Goal: Transaction & Acquisition: Purchase product/service

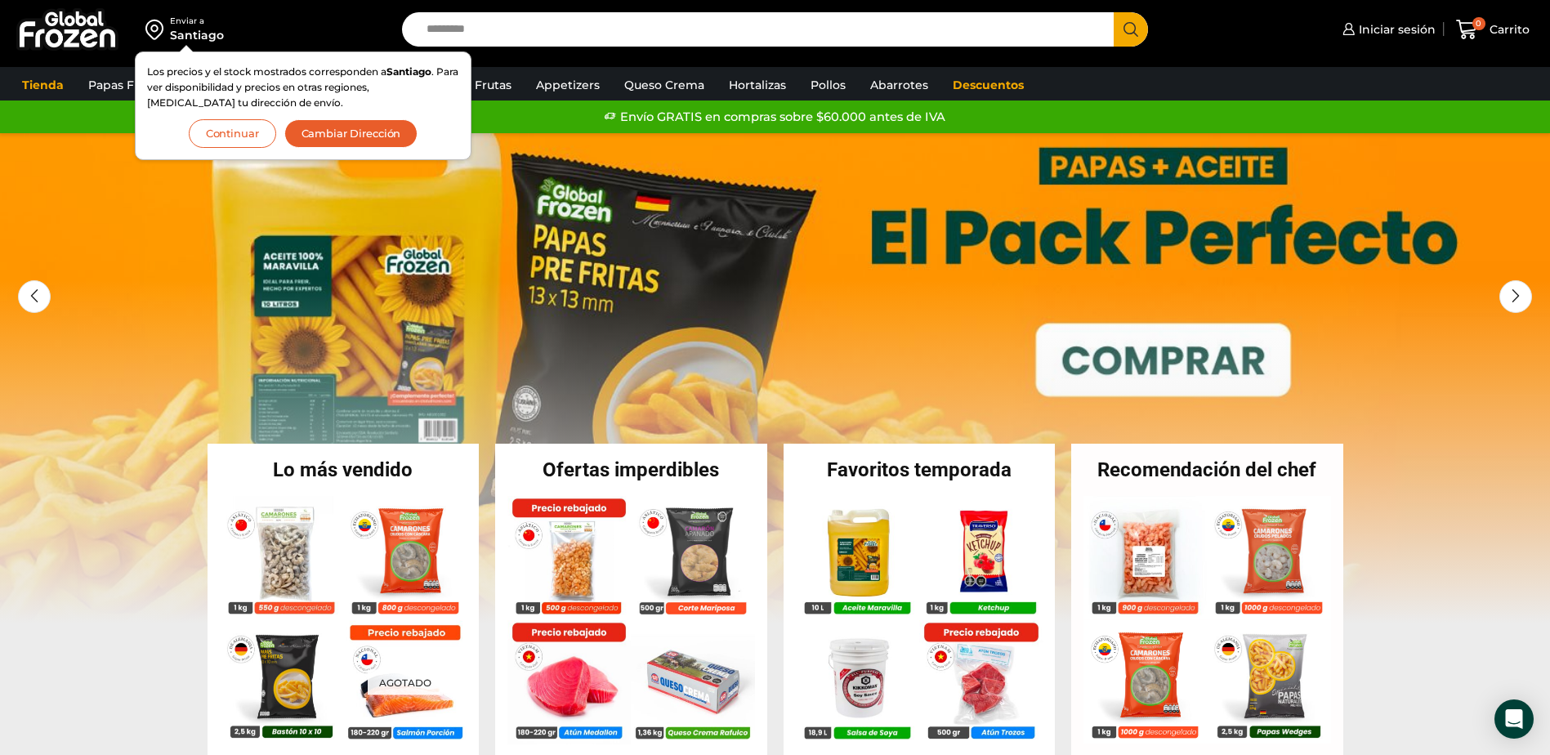
click at [230, 127] on button "Continuar" at bounding box center [232, 133] width 87 height 29
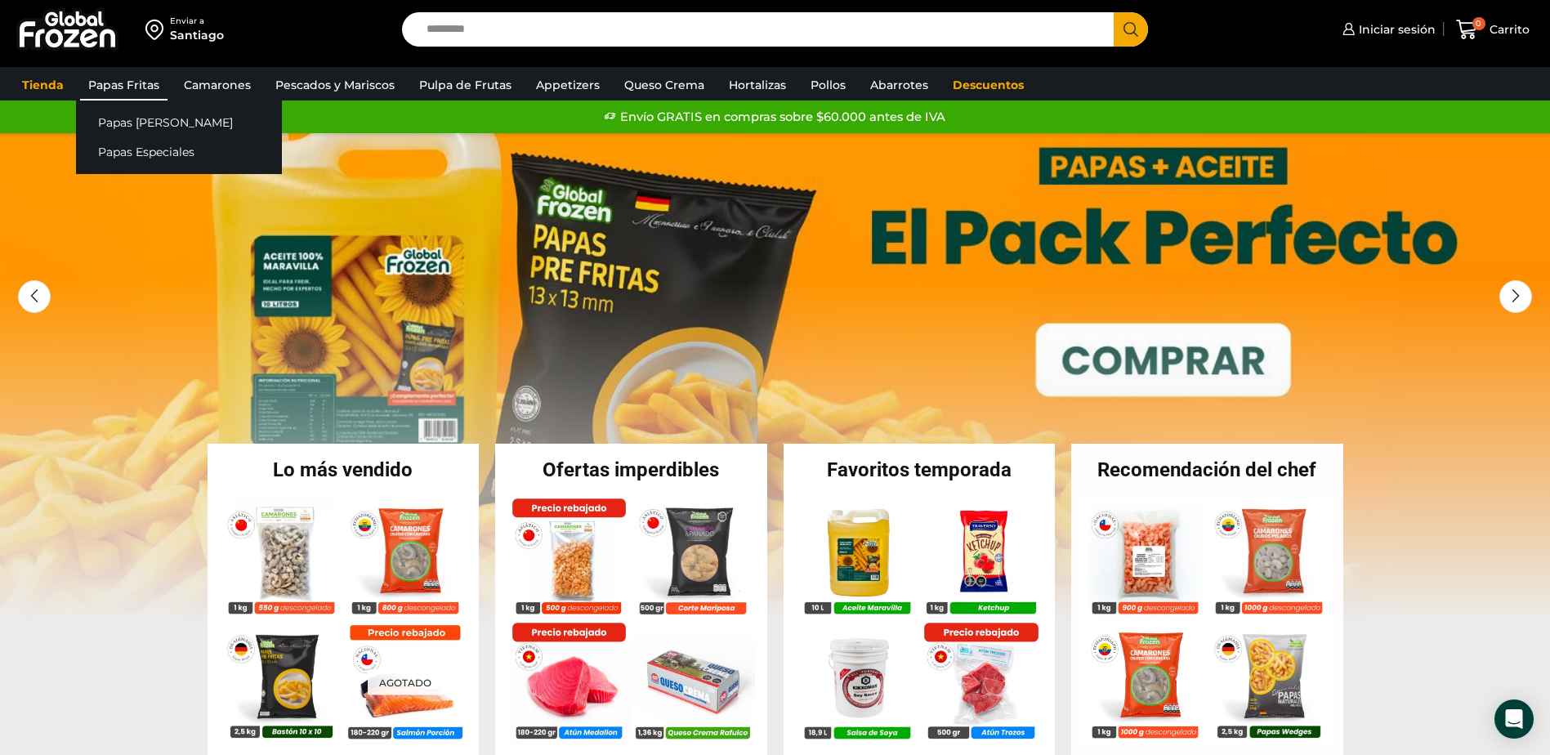
click at [130, 85] on link "Papas Fritas" at bounding box center [123, 84] width 87 height 31
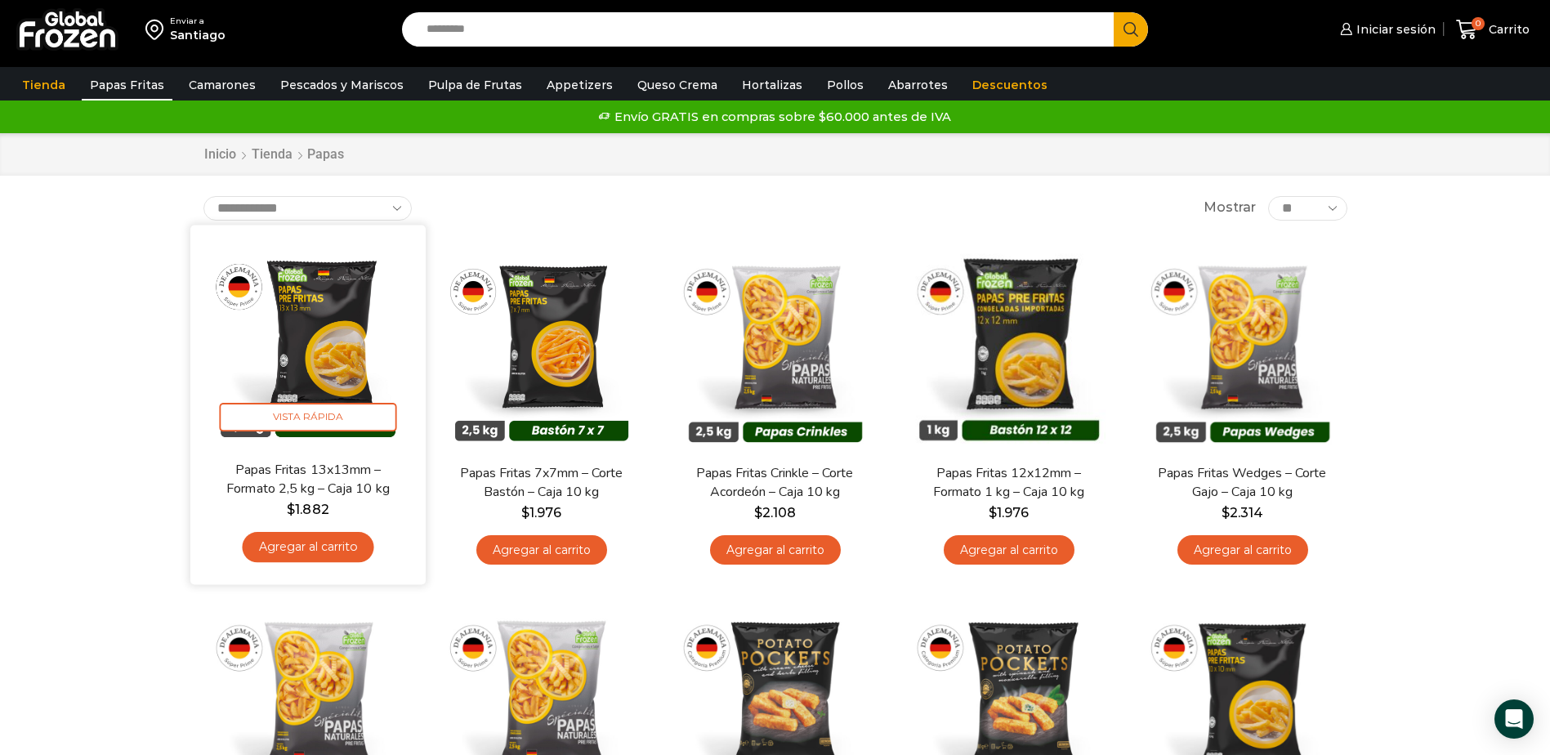
click at [316, 547] on link "Agregar al carrito" at bounding box center [308, 547] width 132 height 30
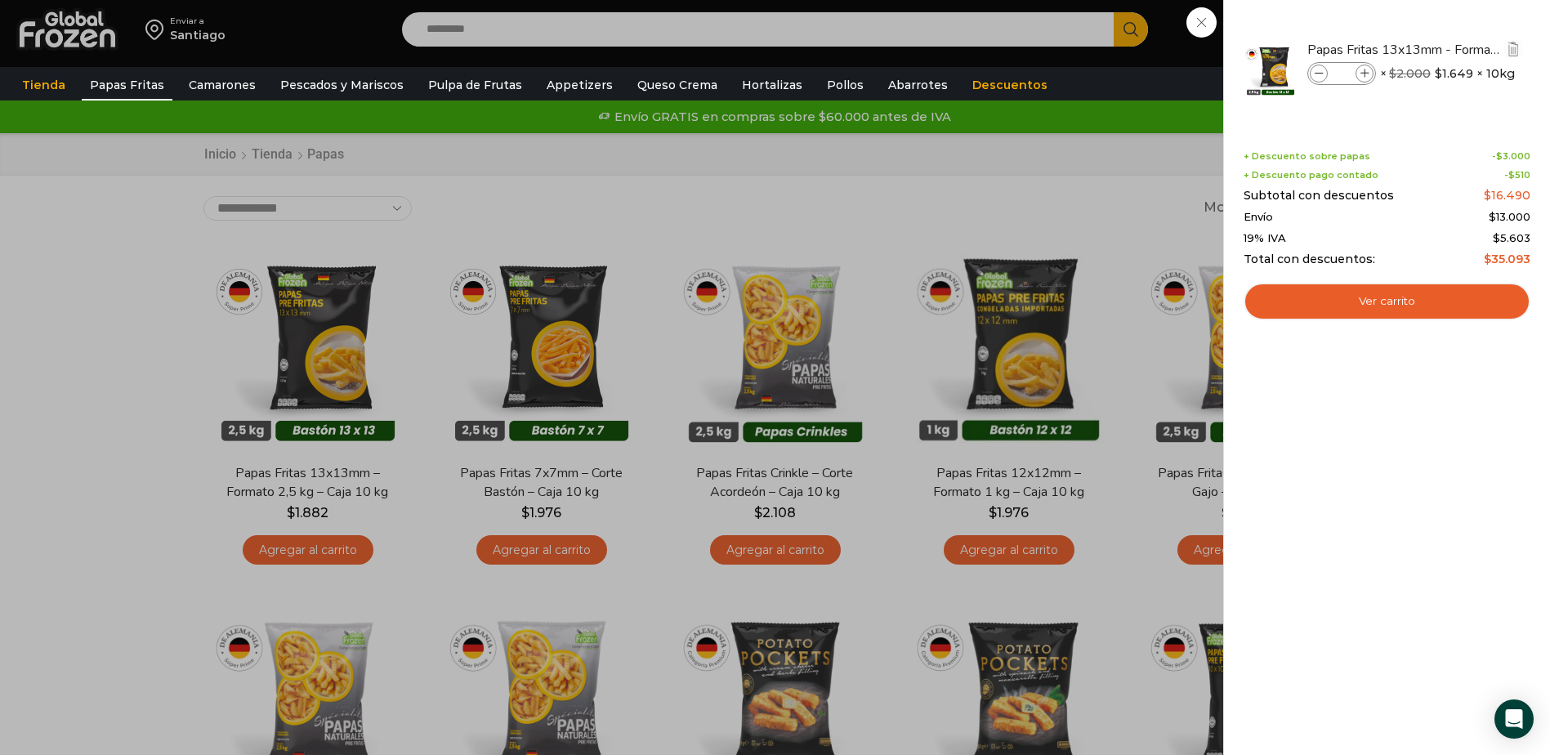
click at [1360, 72] on icon at bounding box center [1364, 73] width 9 height 9
type input "*"
click at [1452, 49] on div "2 Carrito 2 2 Shopping Cart *" at bounding box center [1493, 30] width 82 height 38
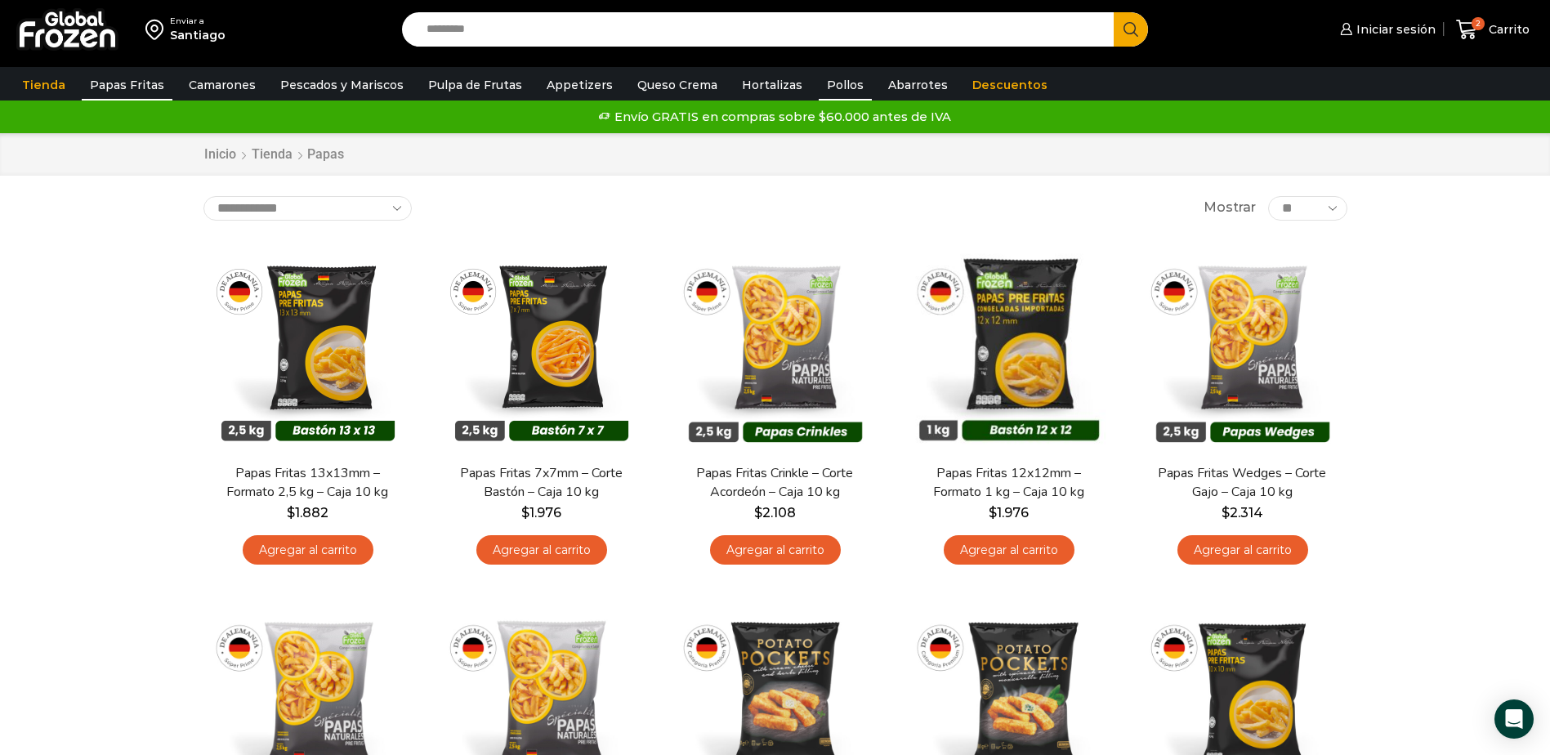
click at [827, 87] on link "Pollos" at bounding box center [844, 84] width 53 height 31
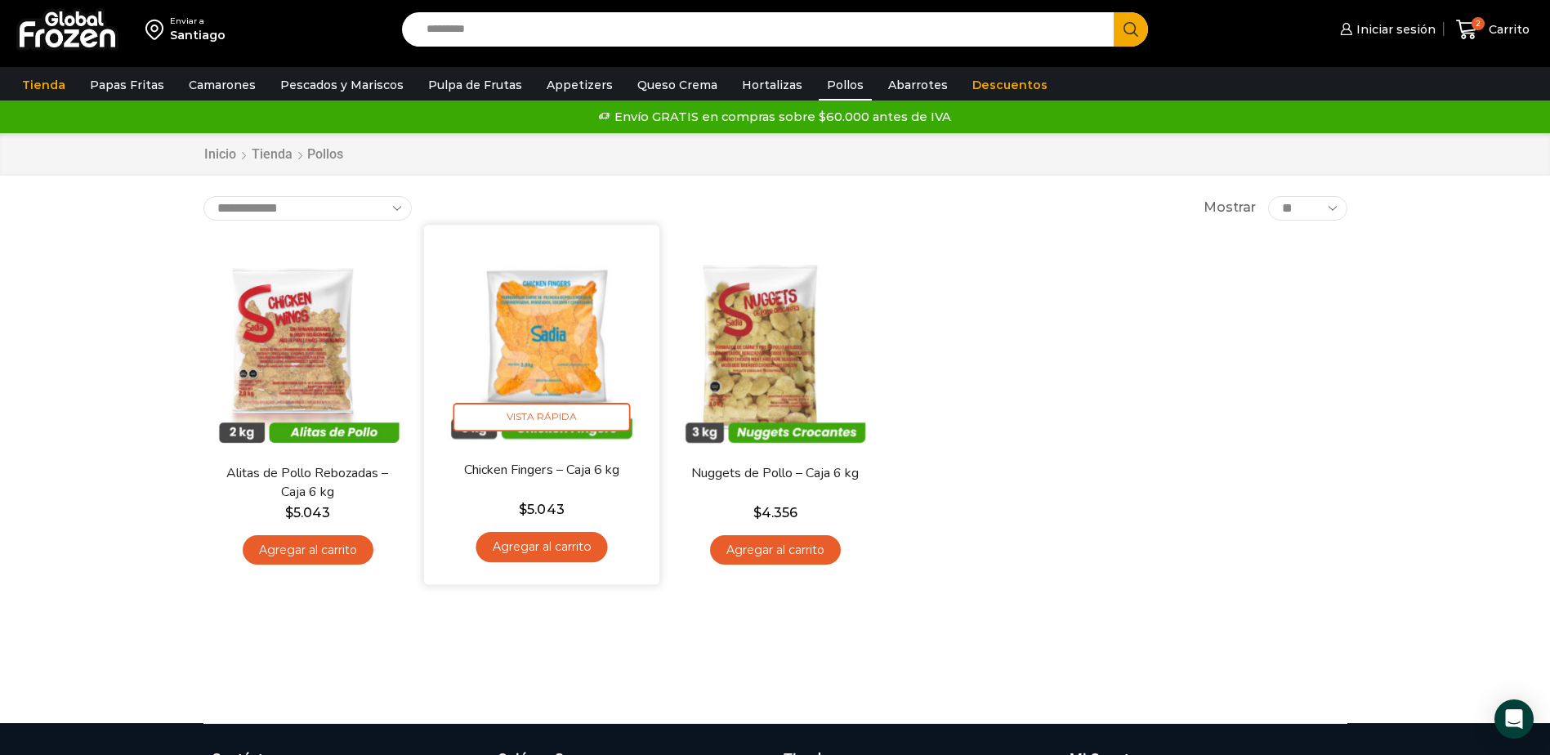
click at [544, 553] on link "Agregar al carrito" at bounding box center [541, 547] width 132 height 30
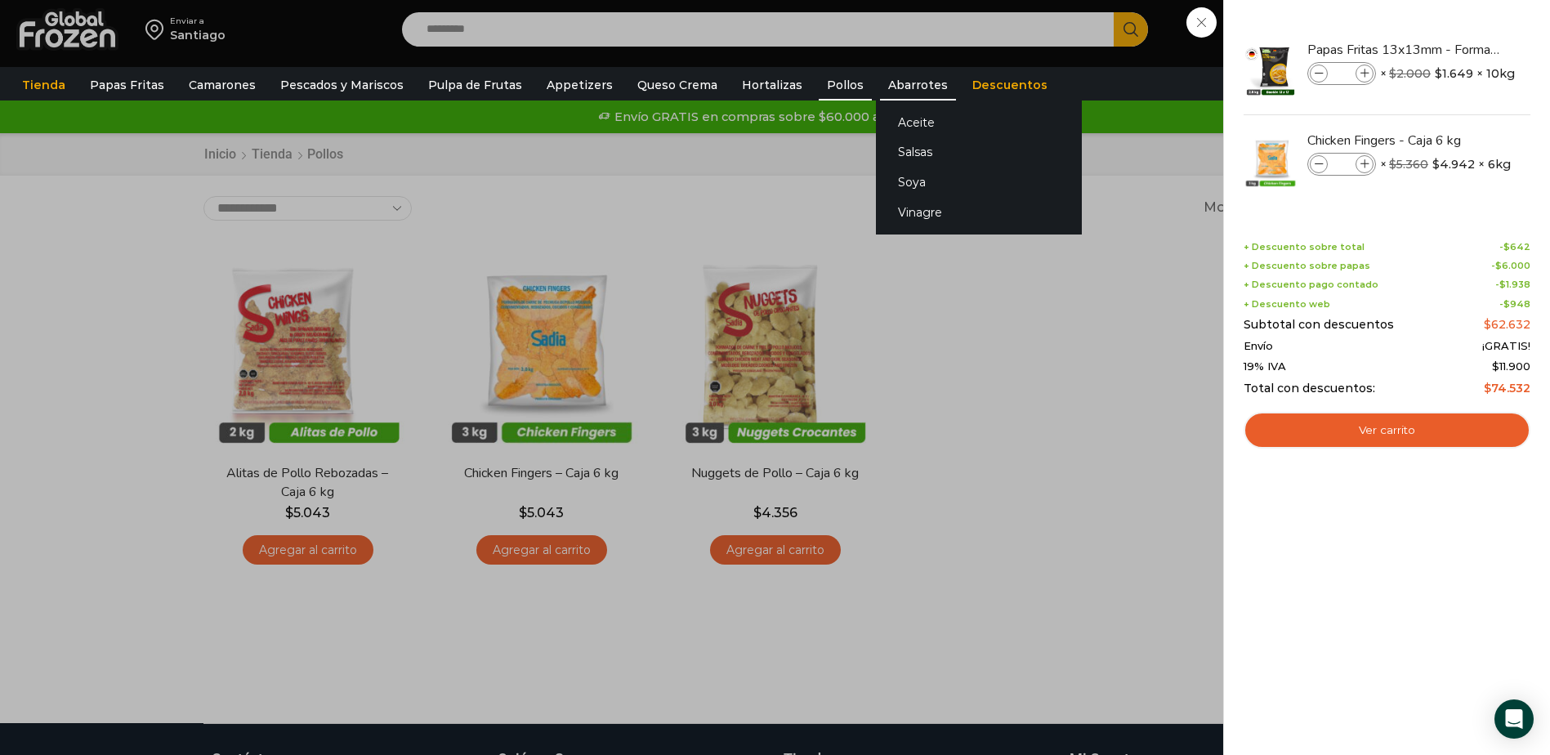
click at [908, 83] on link "Abarrotes" at bounding box center [918, 84] width 76 height 31
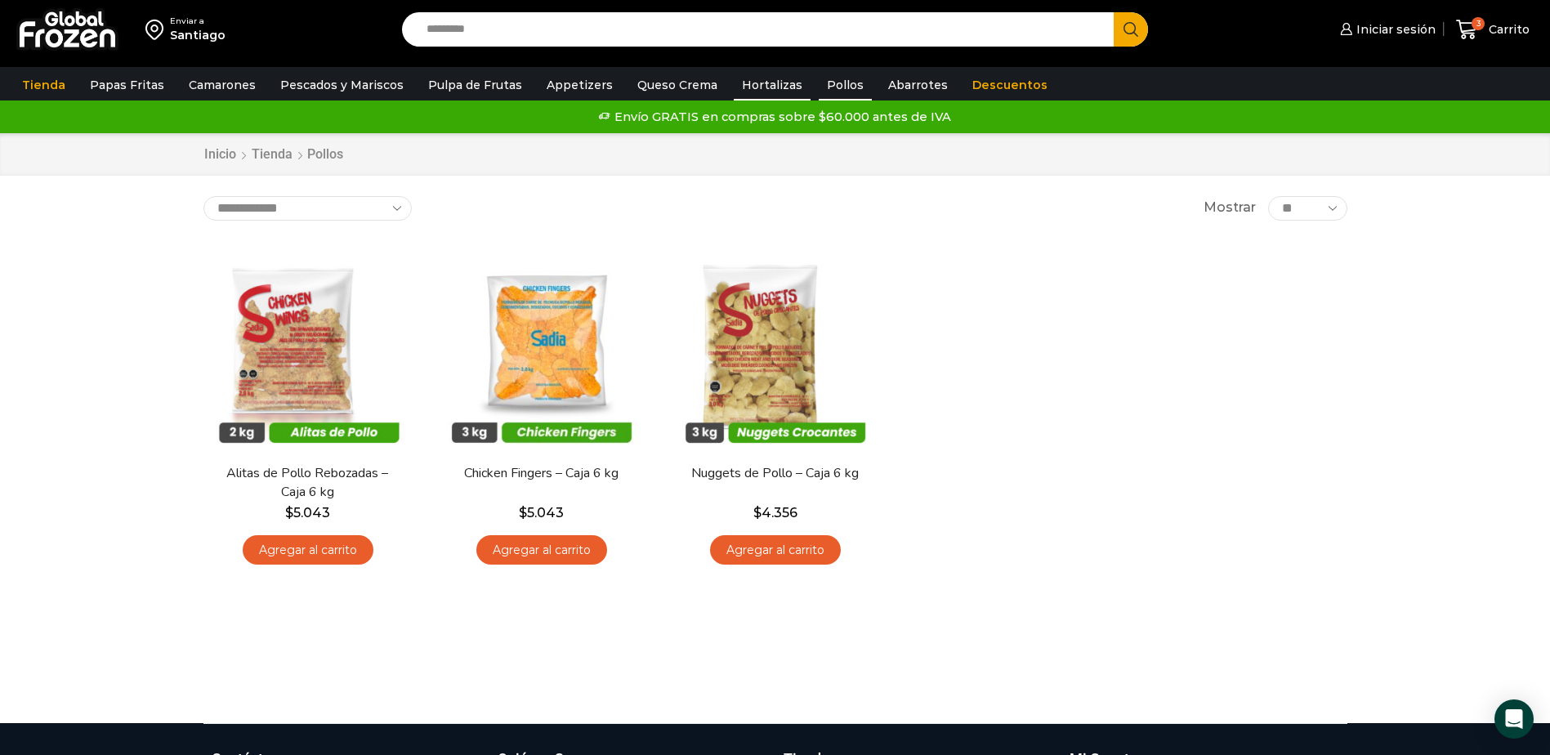
click at [765, 87] on link "Hortalizas" at bounding box center [772, 84] width 77 height 31
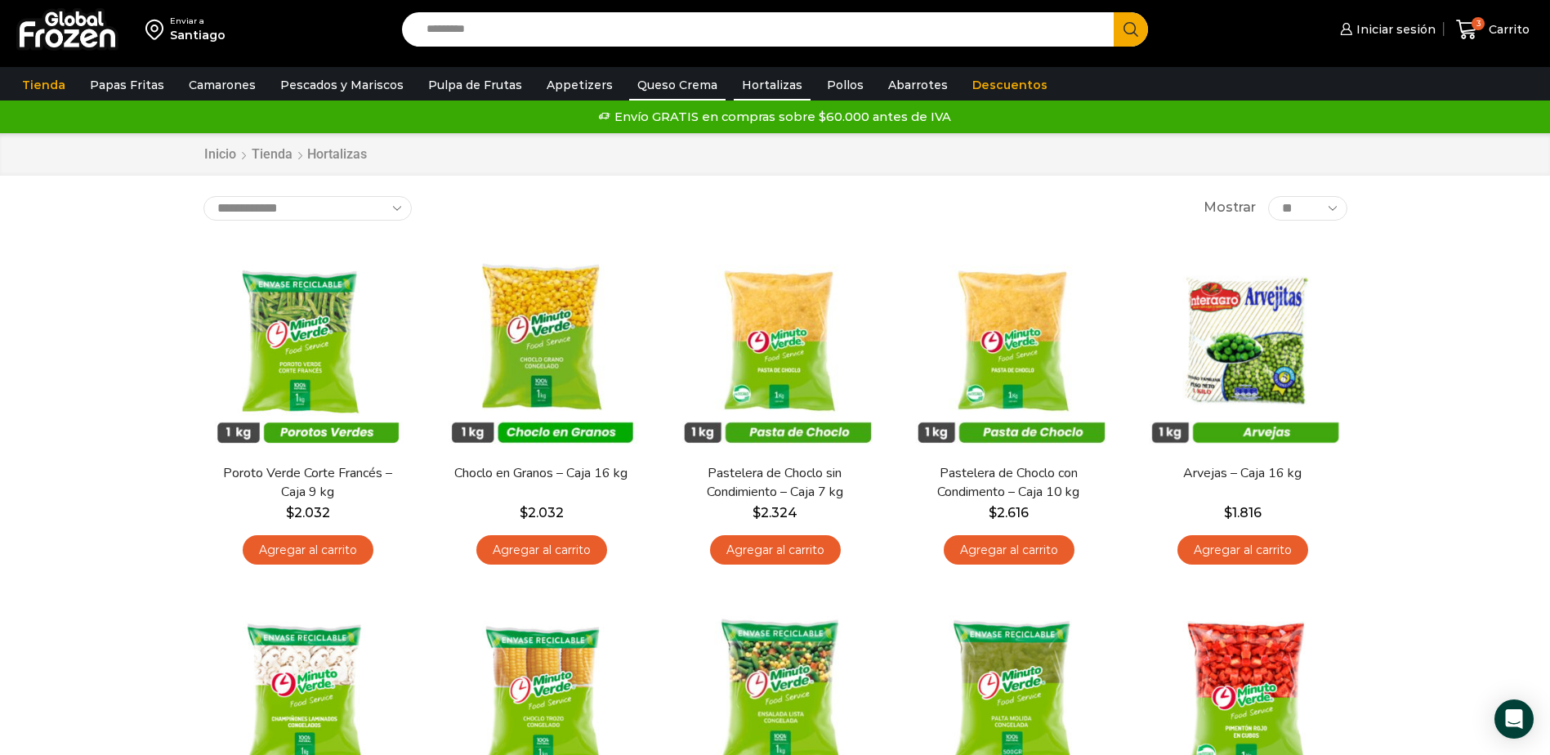
click at [675, 89] on link "Queso Crema" at bounding box center [677, 84] width 96 height 31
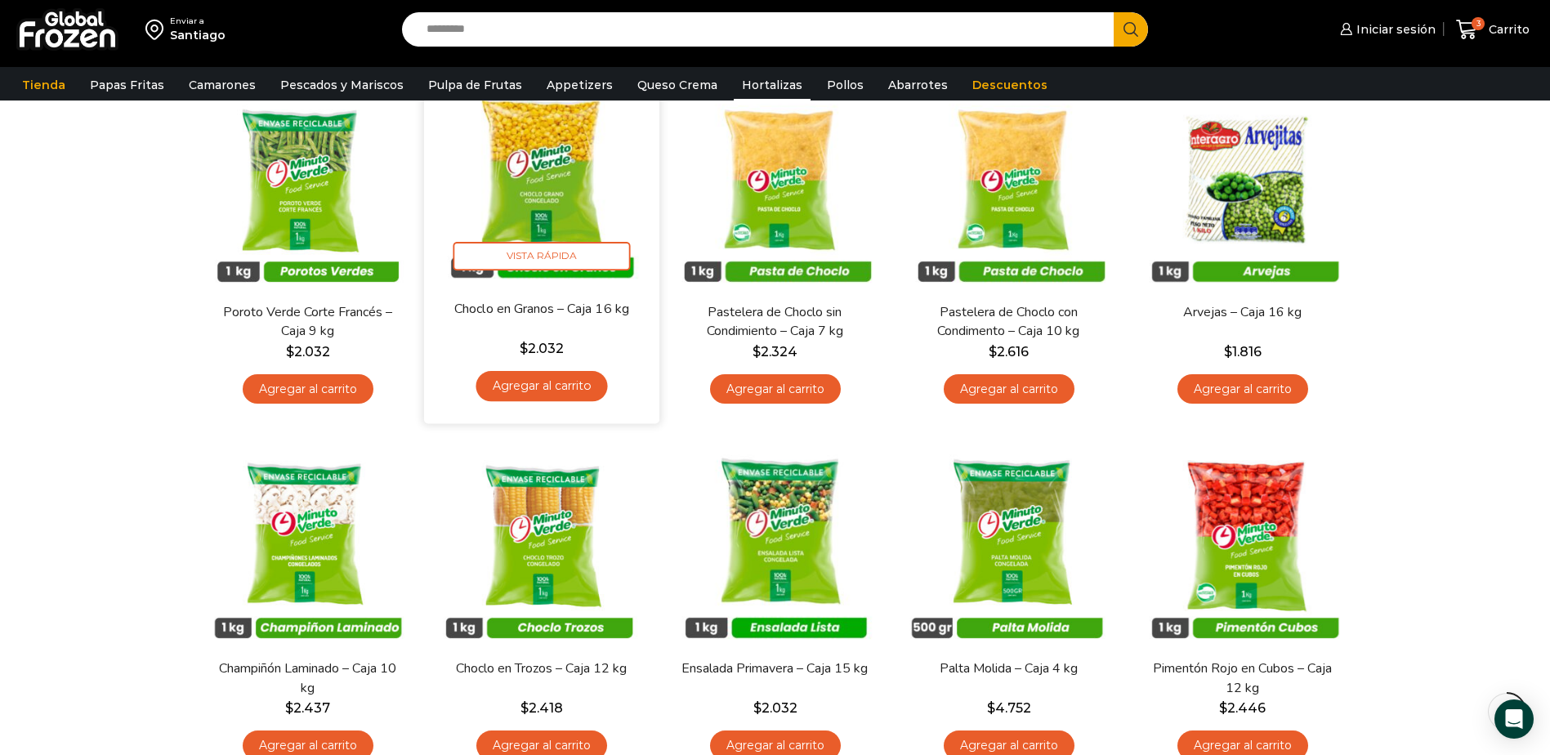
scroll to position [486, 0]
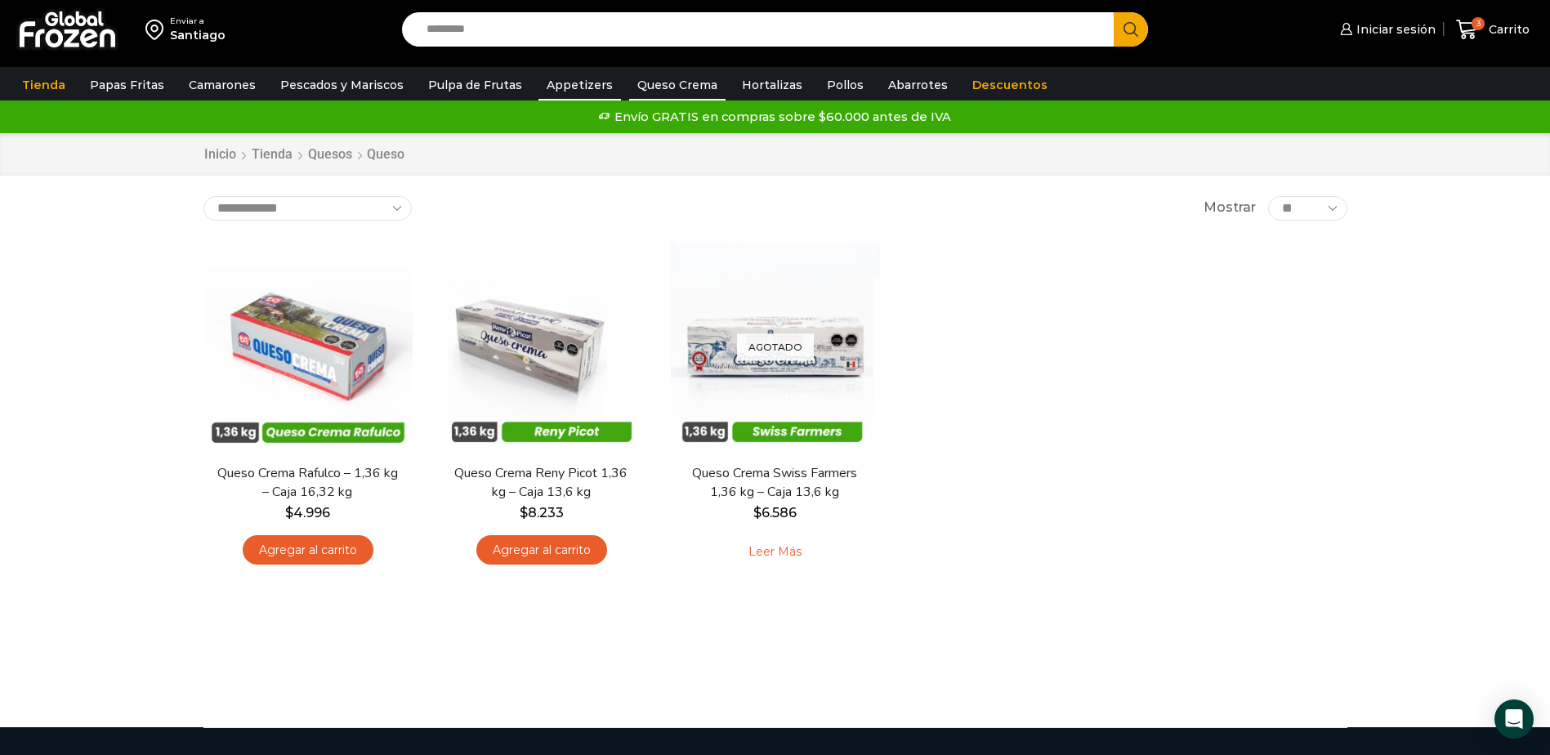
click at [564, 74] on link "Appetizers" at bounding box center [579, 84] width 83 height 31
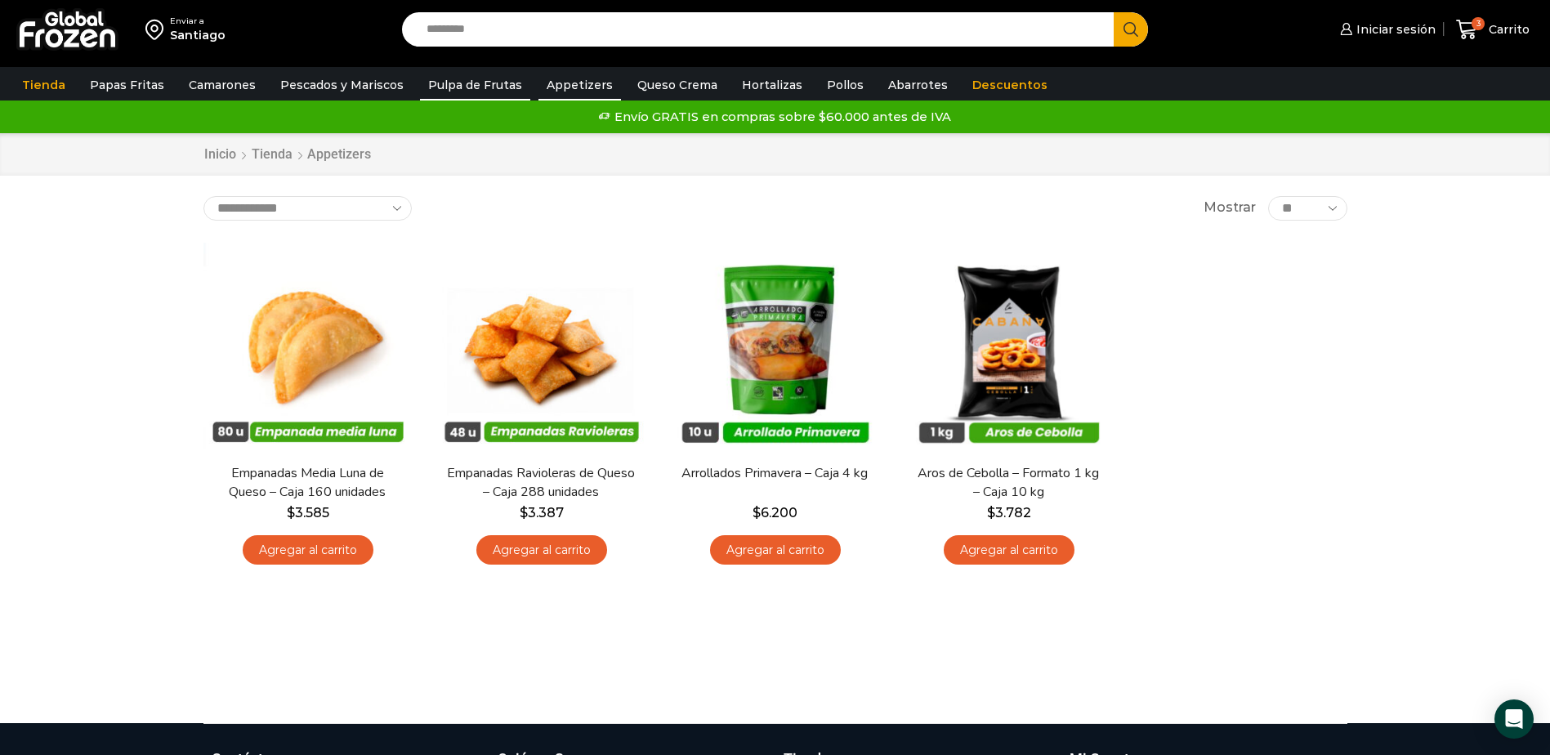
click at [487, 88] on link "Pulpa de Frutas" at bounding box center [475, 84] width 110 height 31
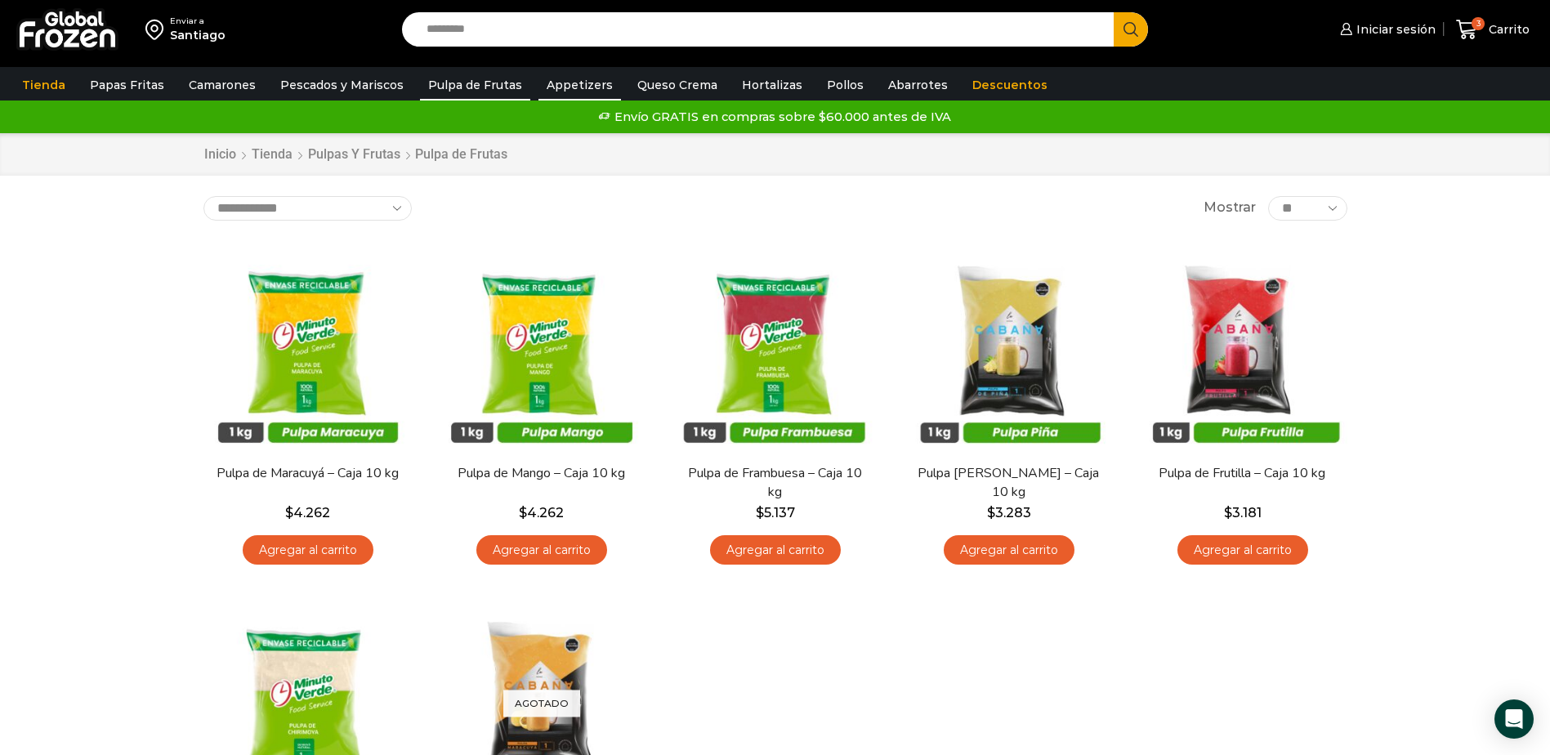
click at [545, 78] on link "Appetizers" at bounding box center [579, 84] width 83 height 31
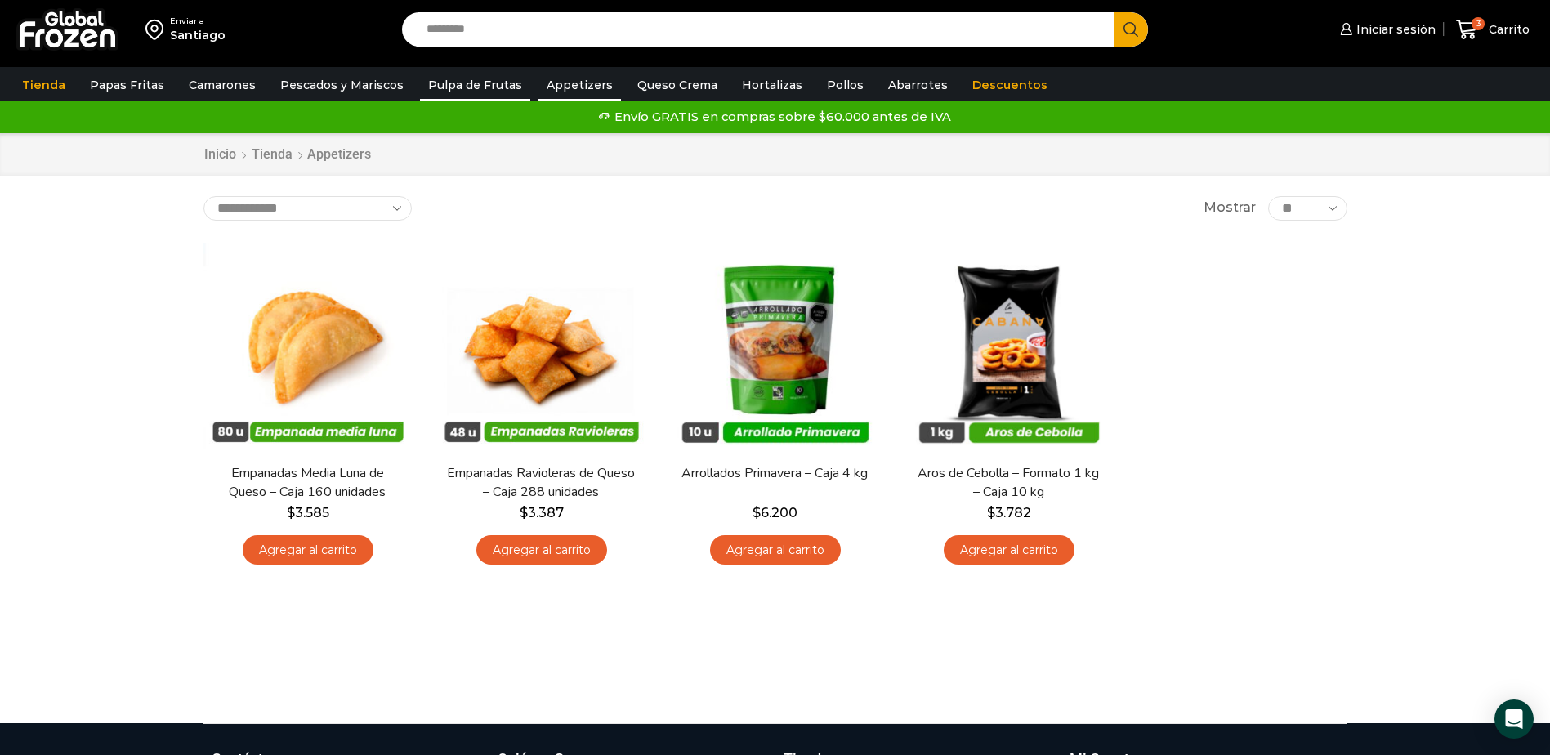
click at [479, 85] on link "Pulpa de Frutas" at bounding box center [475, 84] width 110 height 31
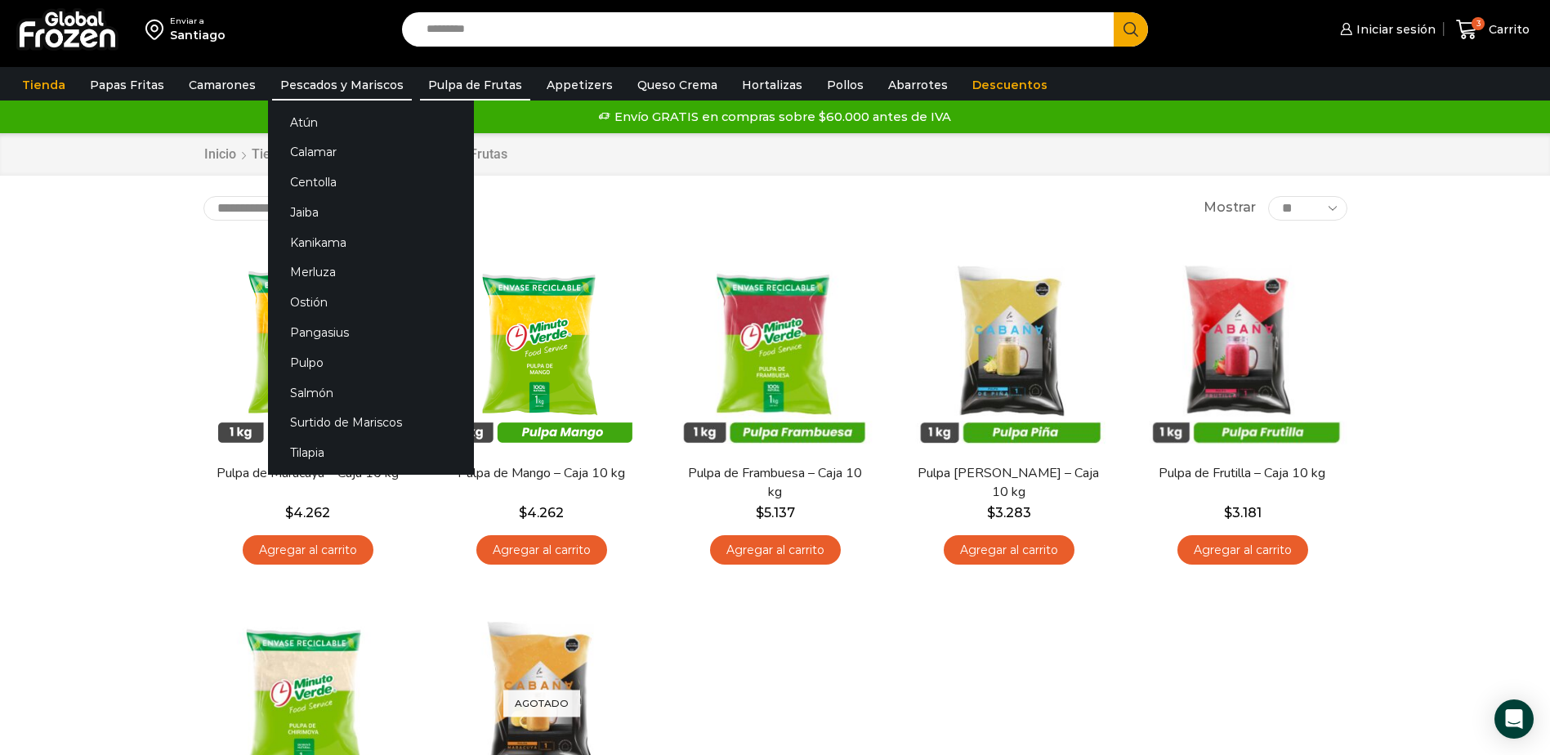
click at [347, 81] on link "Pescados y Mariscos" at bounding box center [342, 84] width 140 height 31
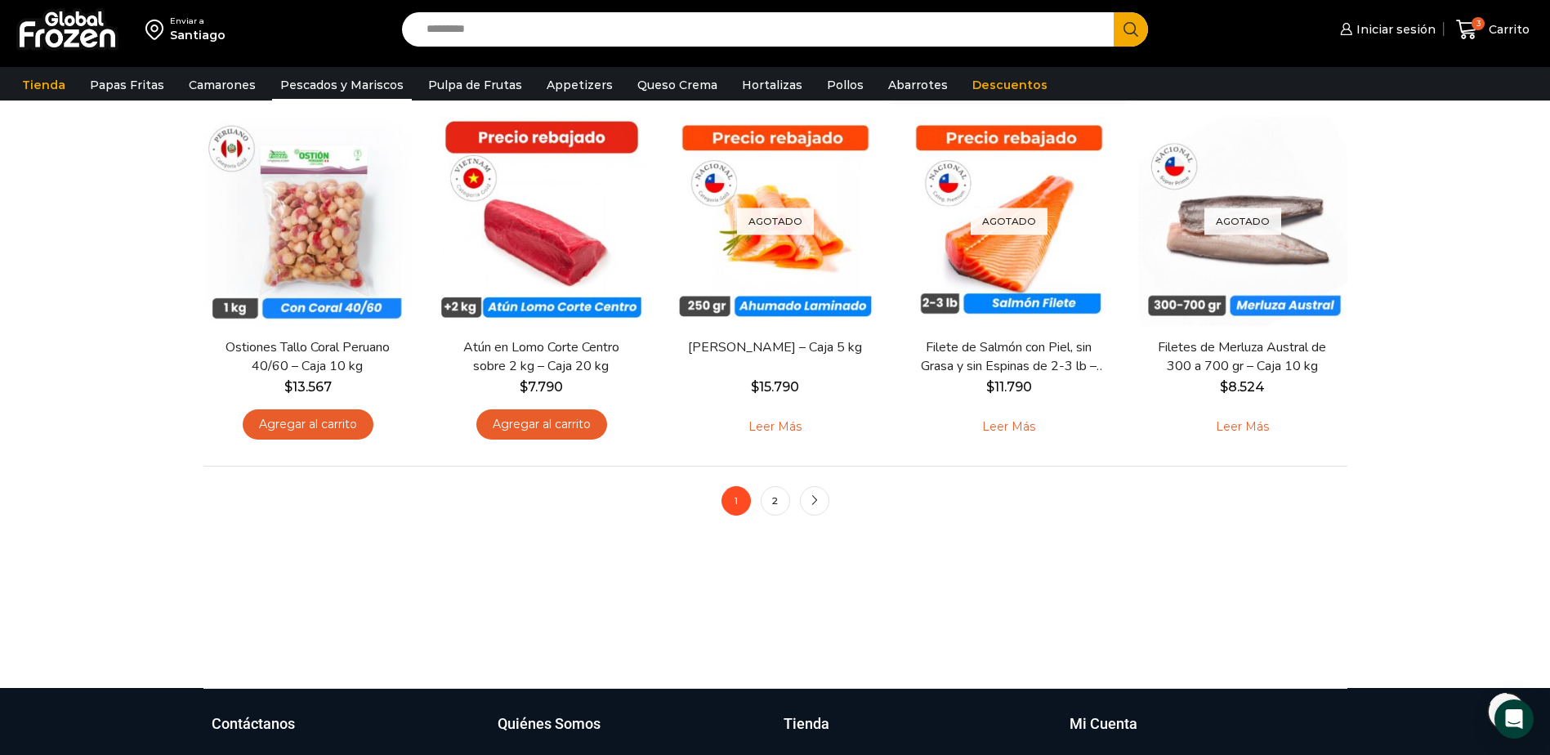
scroll to position [1225, 0]
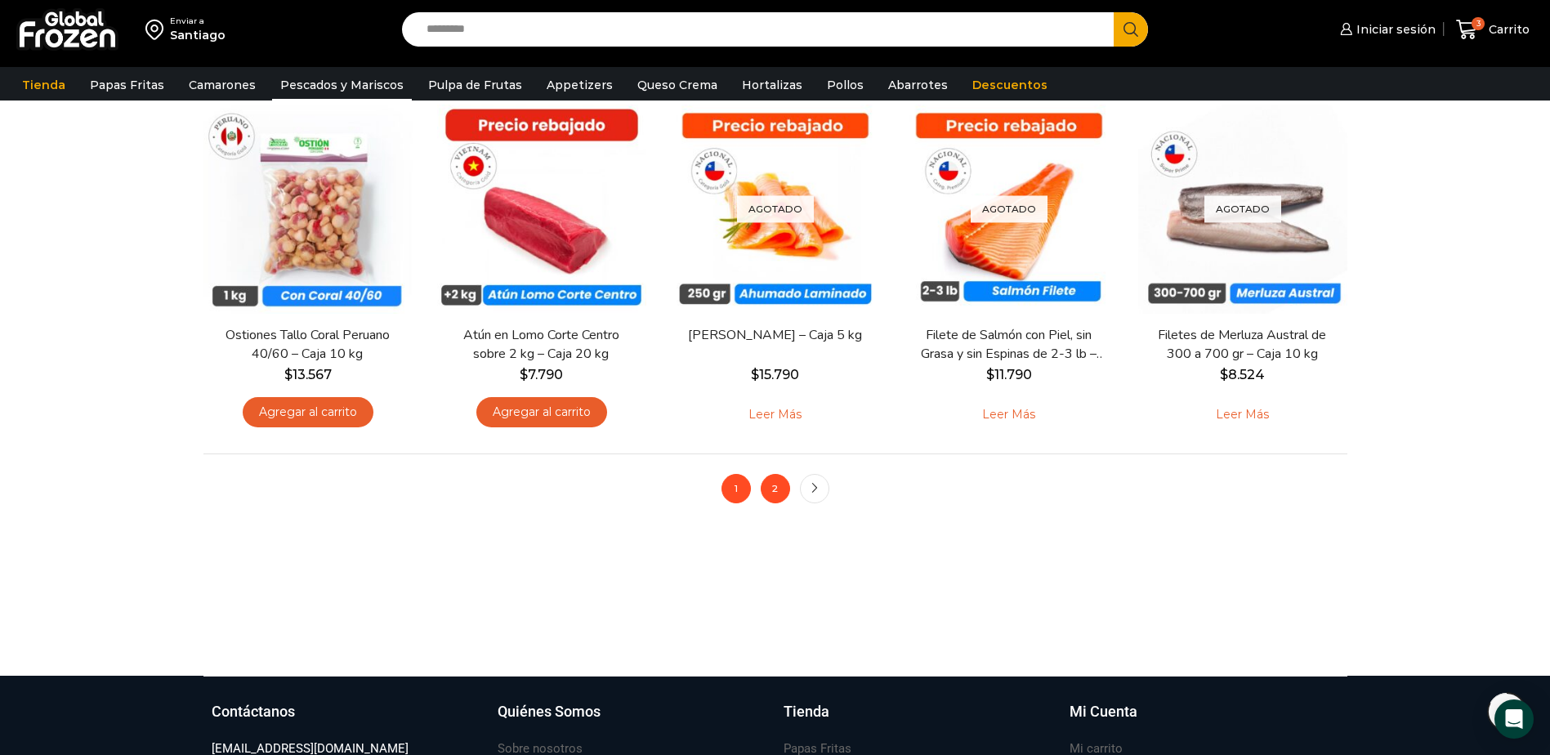
click at [778, 497] on link "2" at bounding box center [774, 488] width 29 height 29
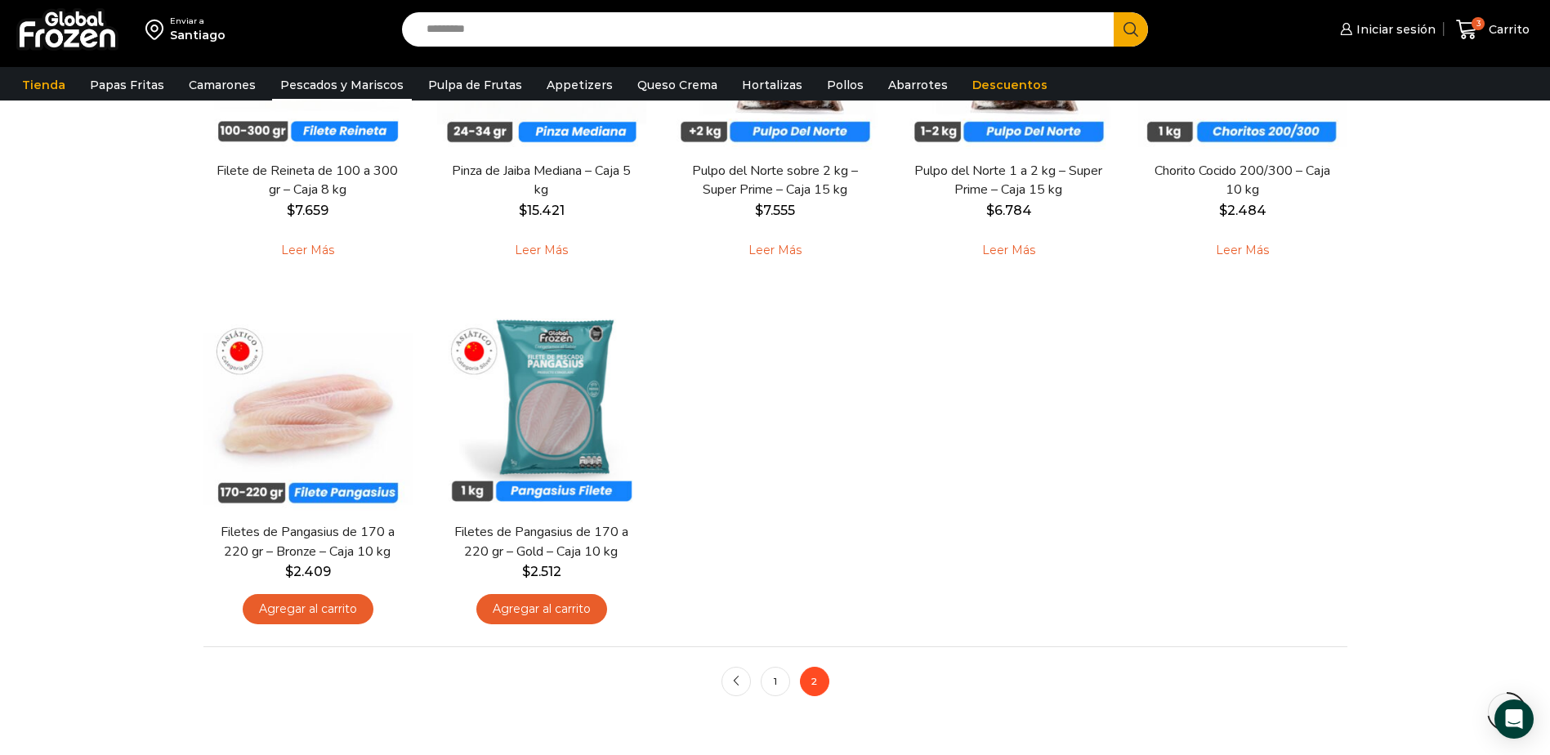
scroll to position [980, 0]
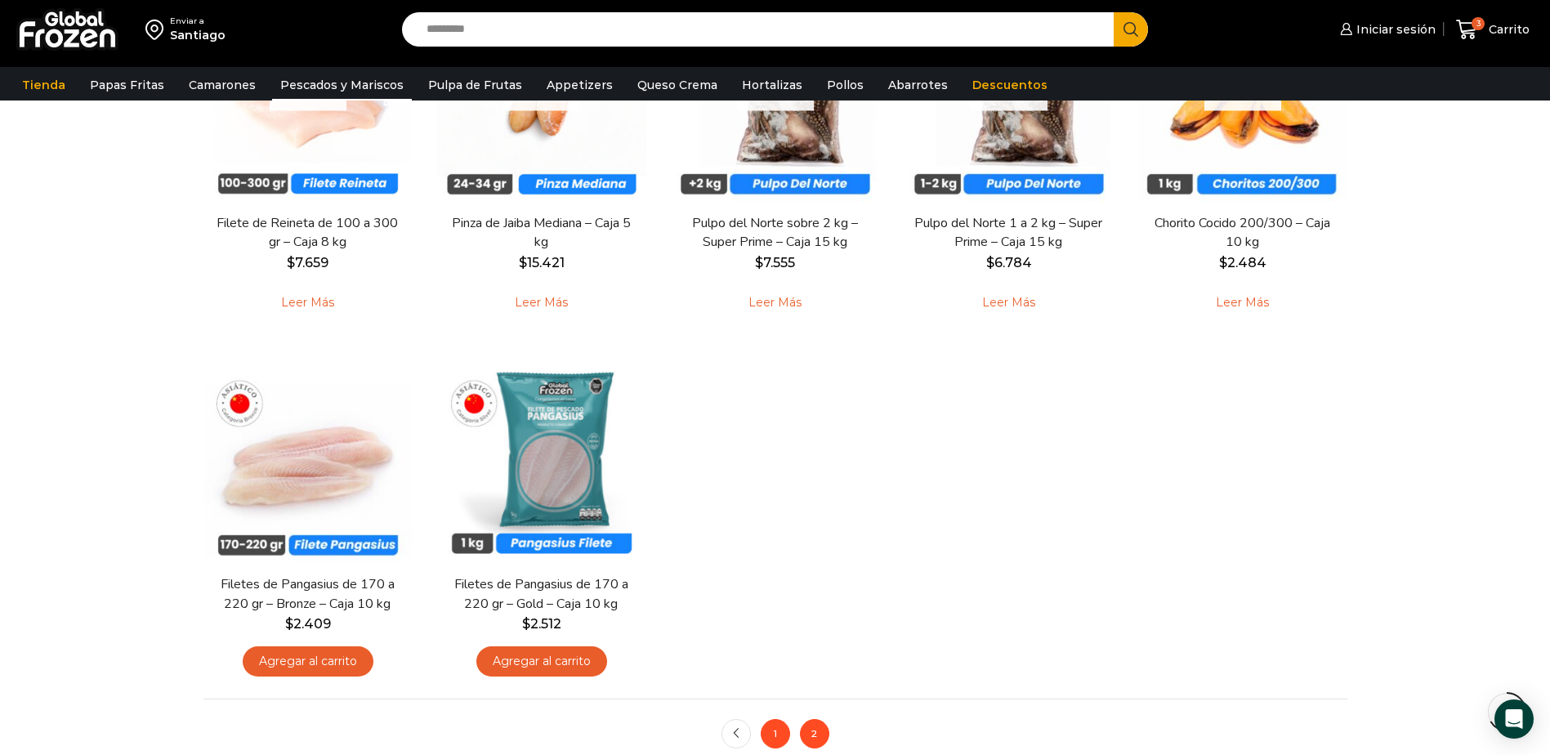
click at [780, 735] on link "1" at bounding box center [774, 733] width 29 height 29
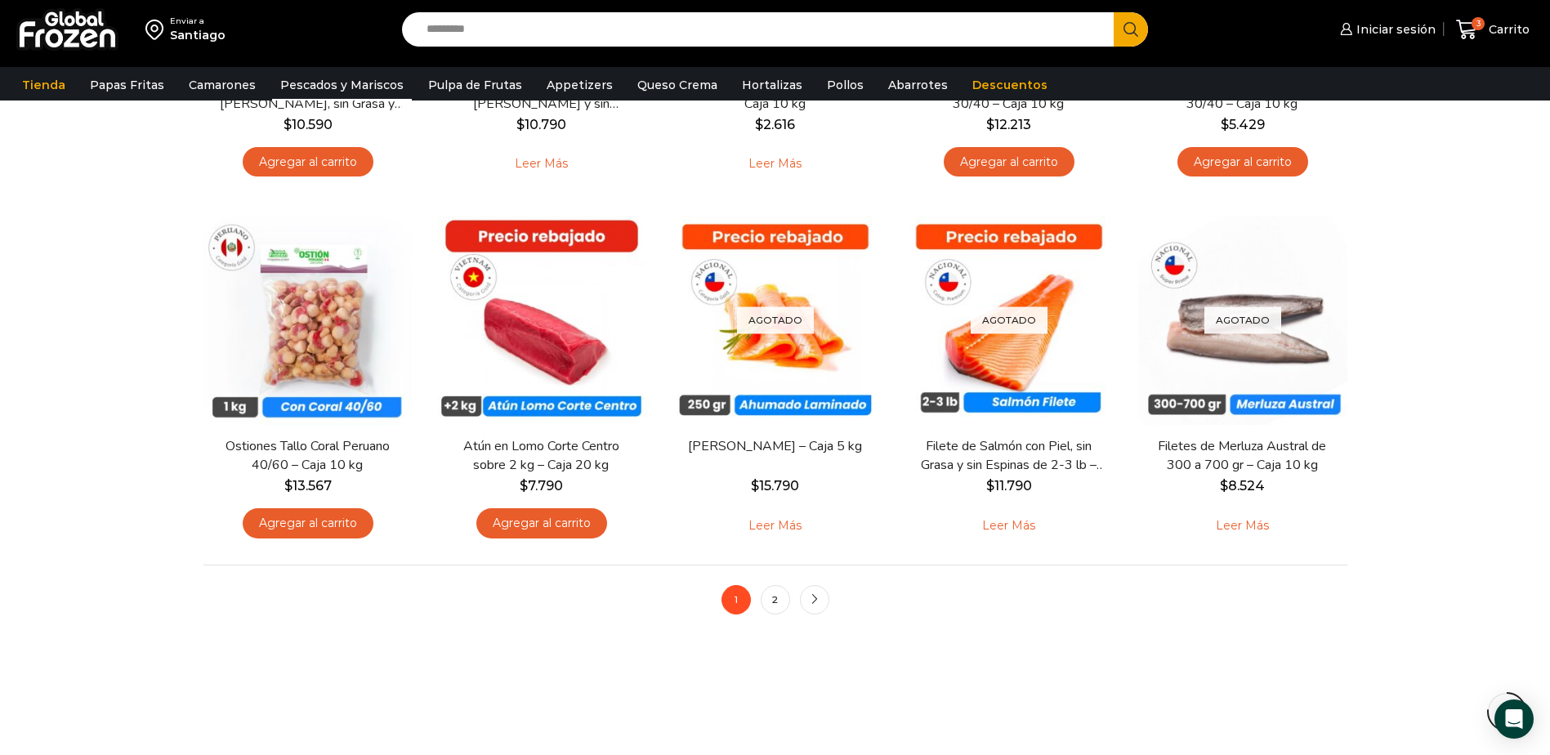
scroll to position [1144, 0]
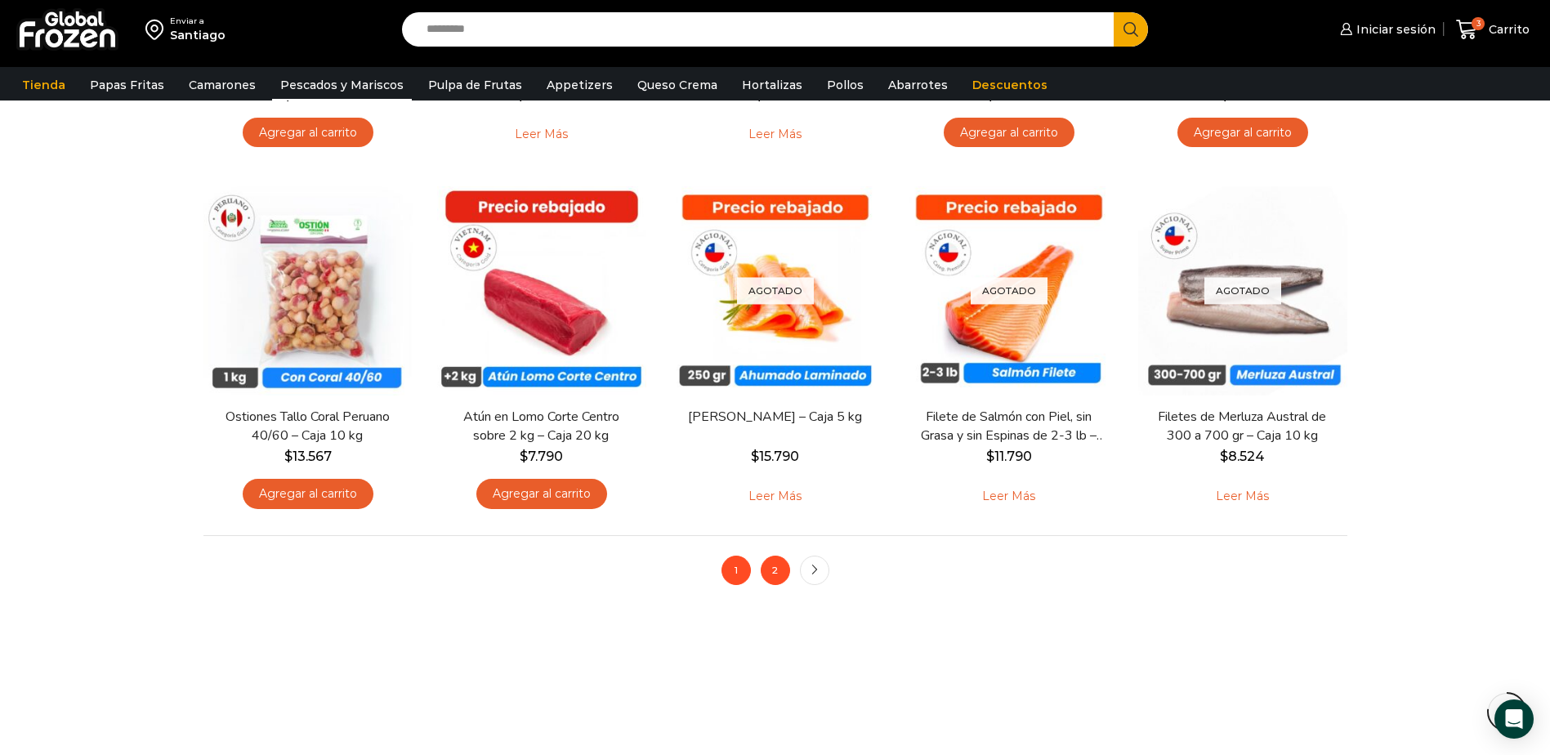
click at [775, 573] on link "2" at bounding box center [774, 569] width 29 height 29
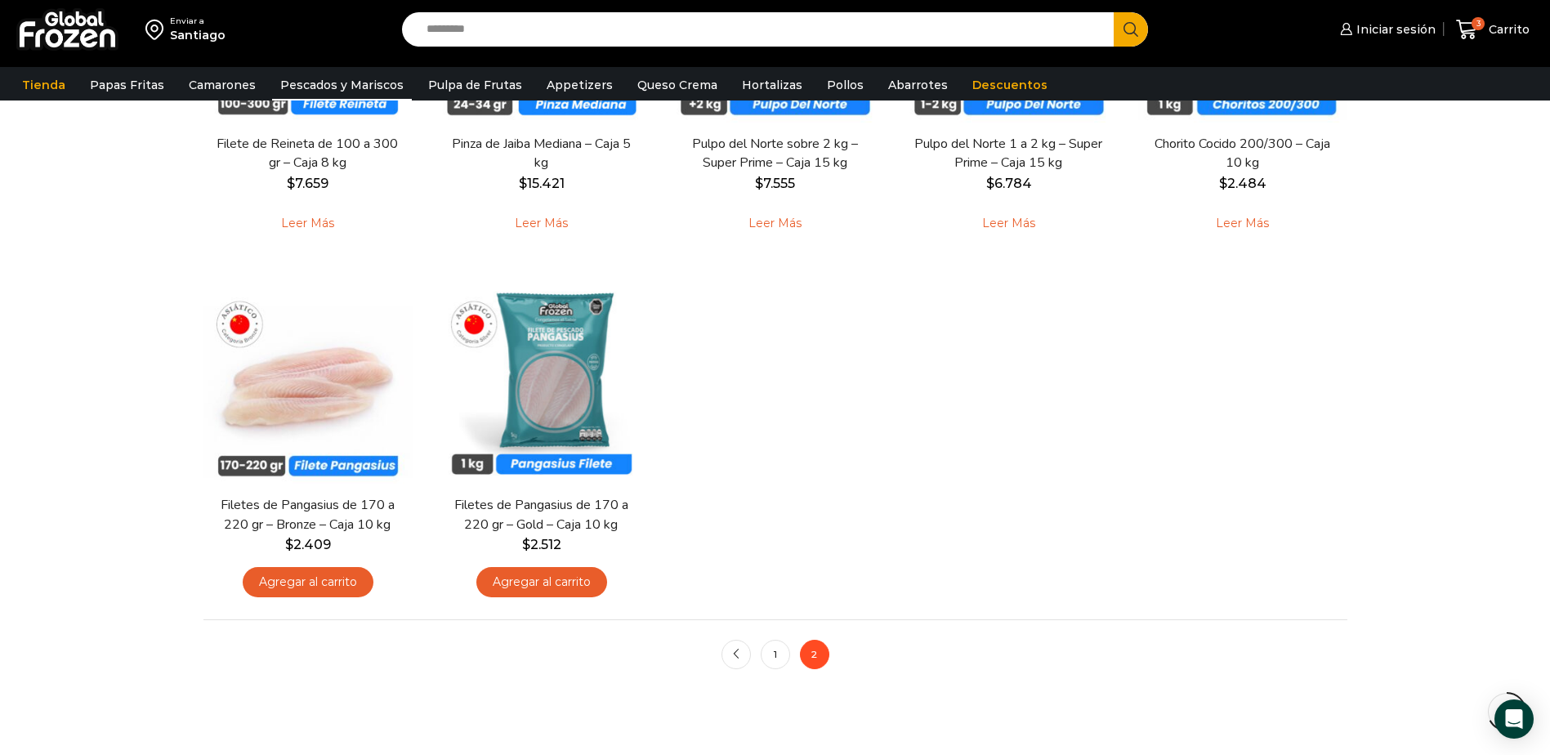
scroll to position [1062, 0]
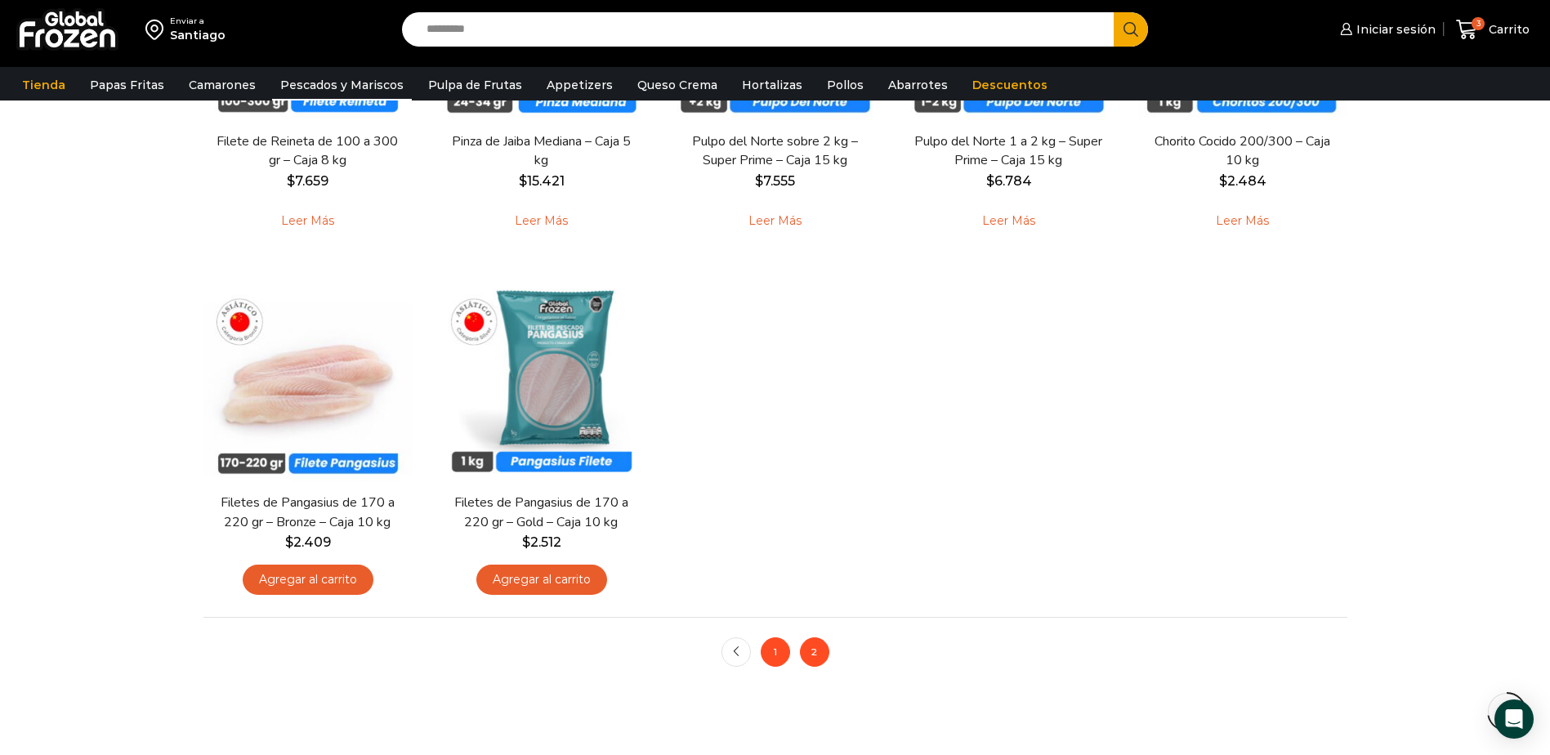
click at [780, 649] on link "1" at bounding box center [774, 651] width 29 height 29
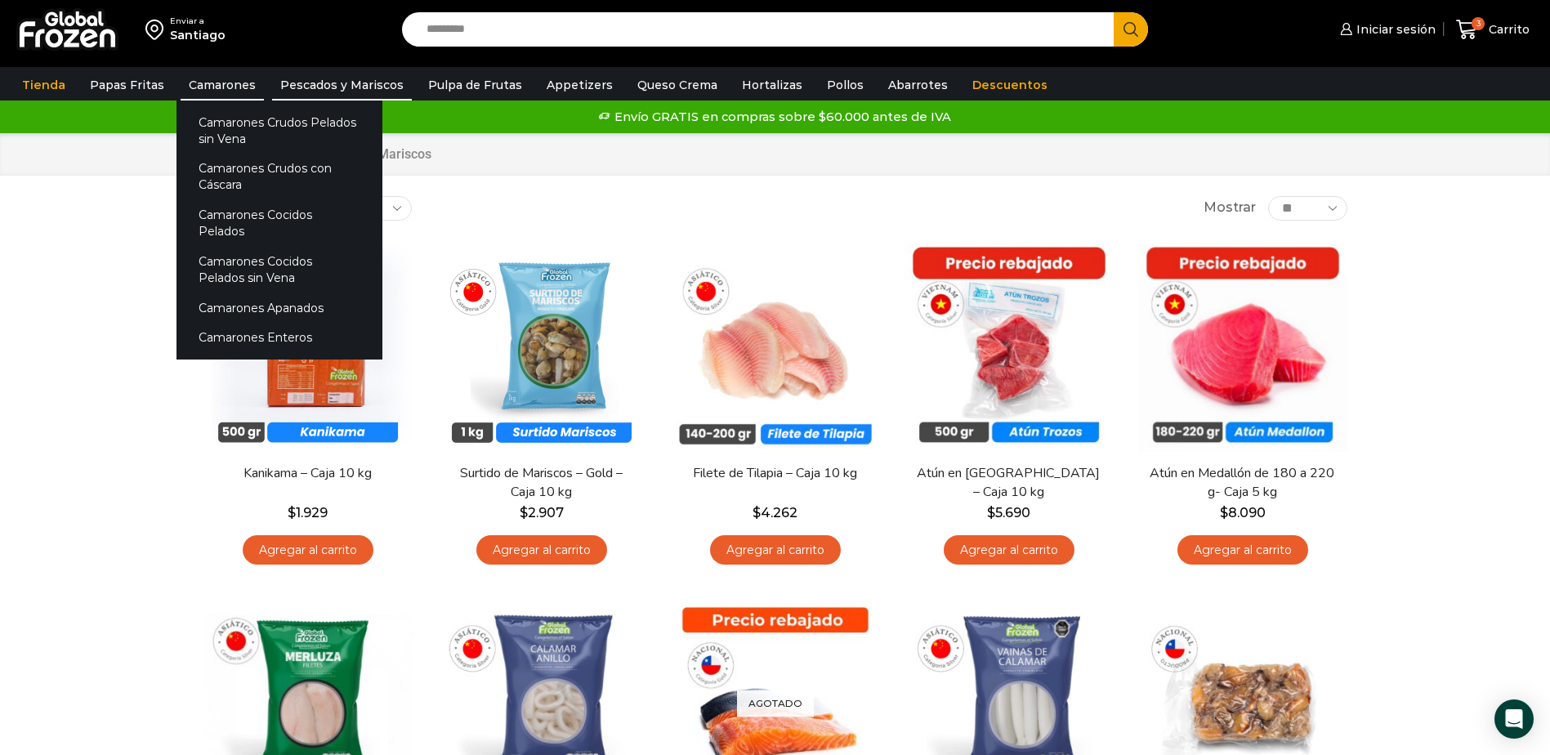
click at [218, 91] on link "Camarones" at bounding box center [222, 84] width 83 height 31
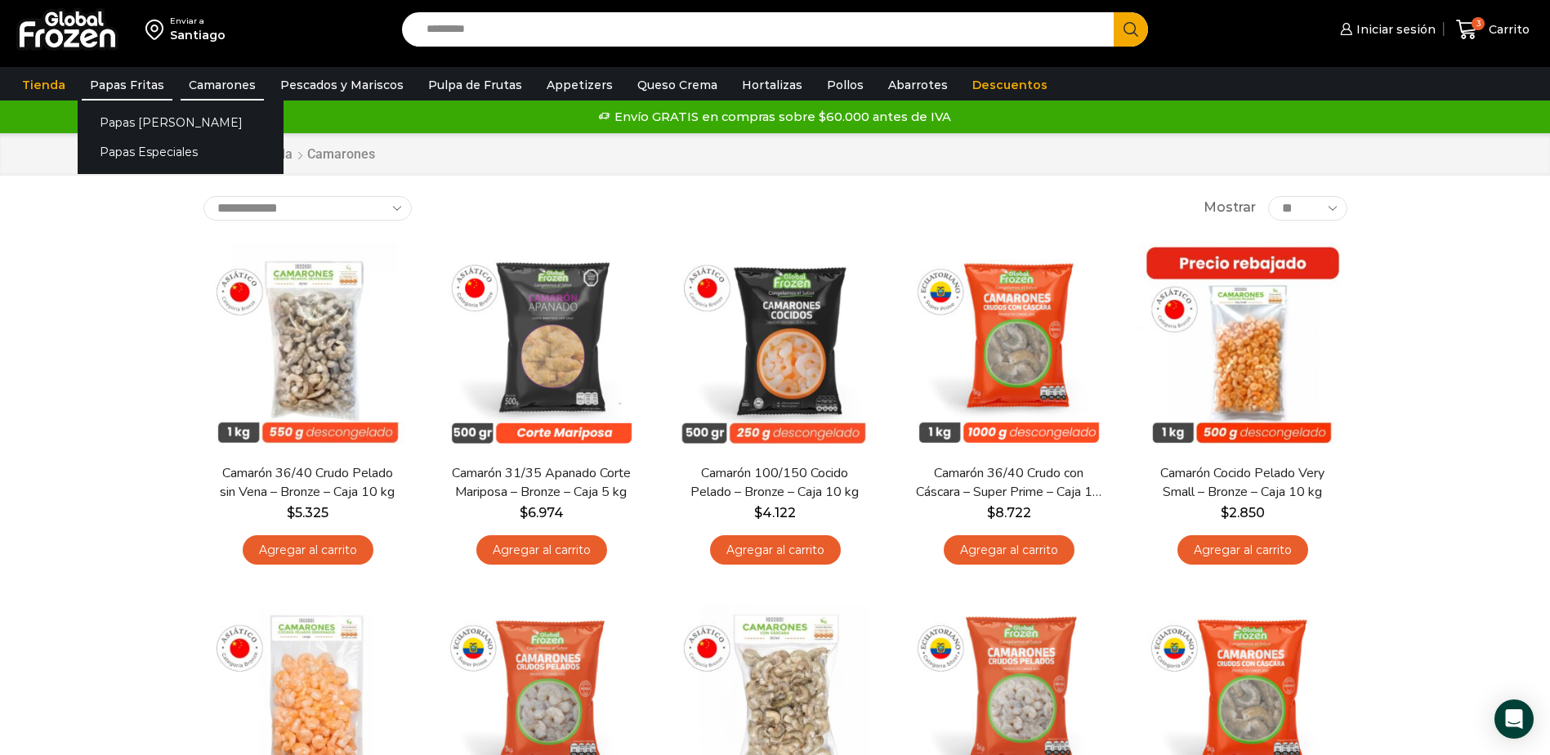
click at [127, 80] on link "Papas Fritas" at bounding box center [127, 84] width 91 height 31
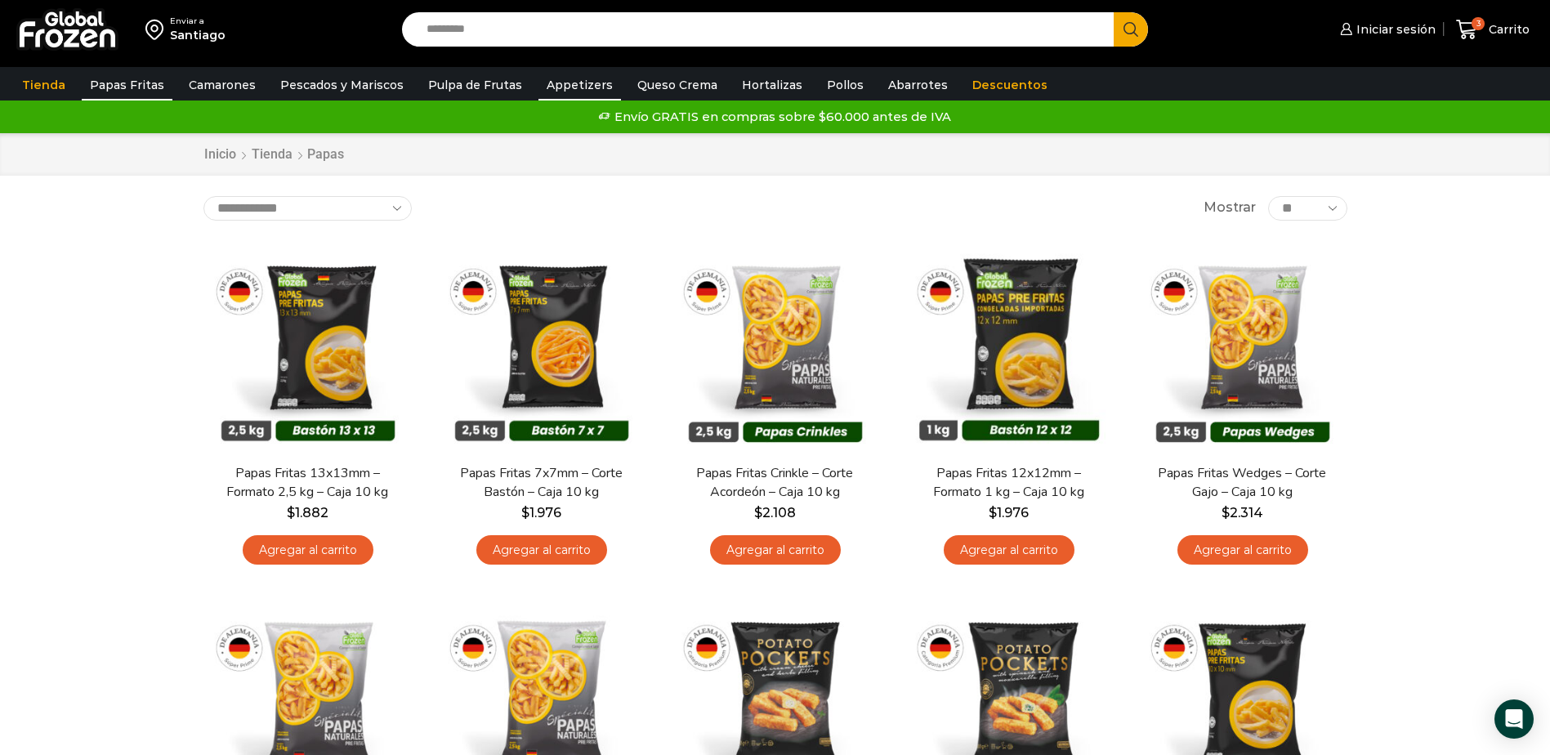
click at [571, 96] on link "Appetizers" at bounding box center [579, 84] width 83 height 31
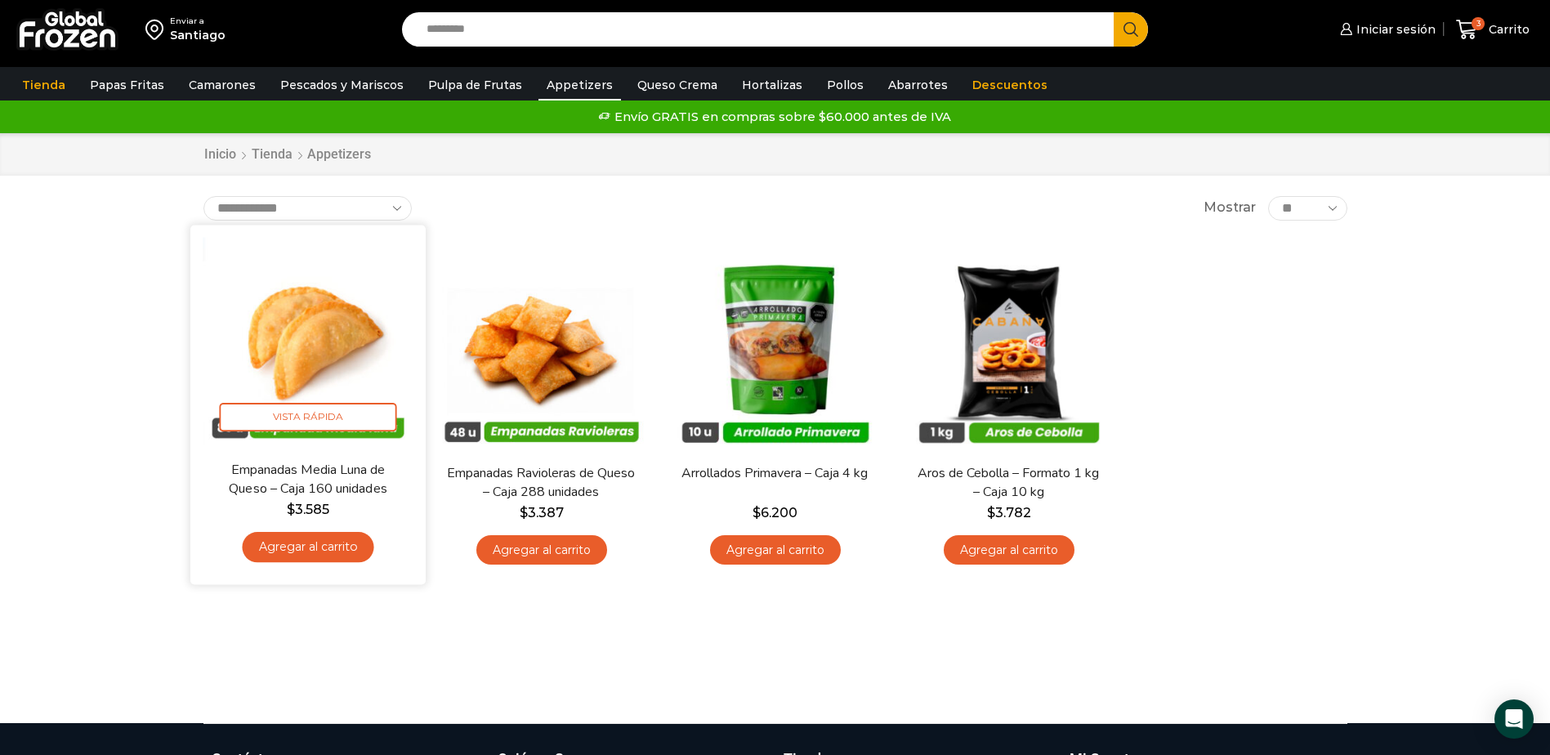
click at [301, 533] on link "Agregar al carrito" at bounding box center [308, 547] width 132 height 30
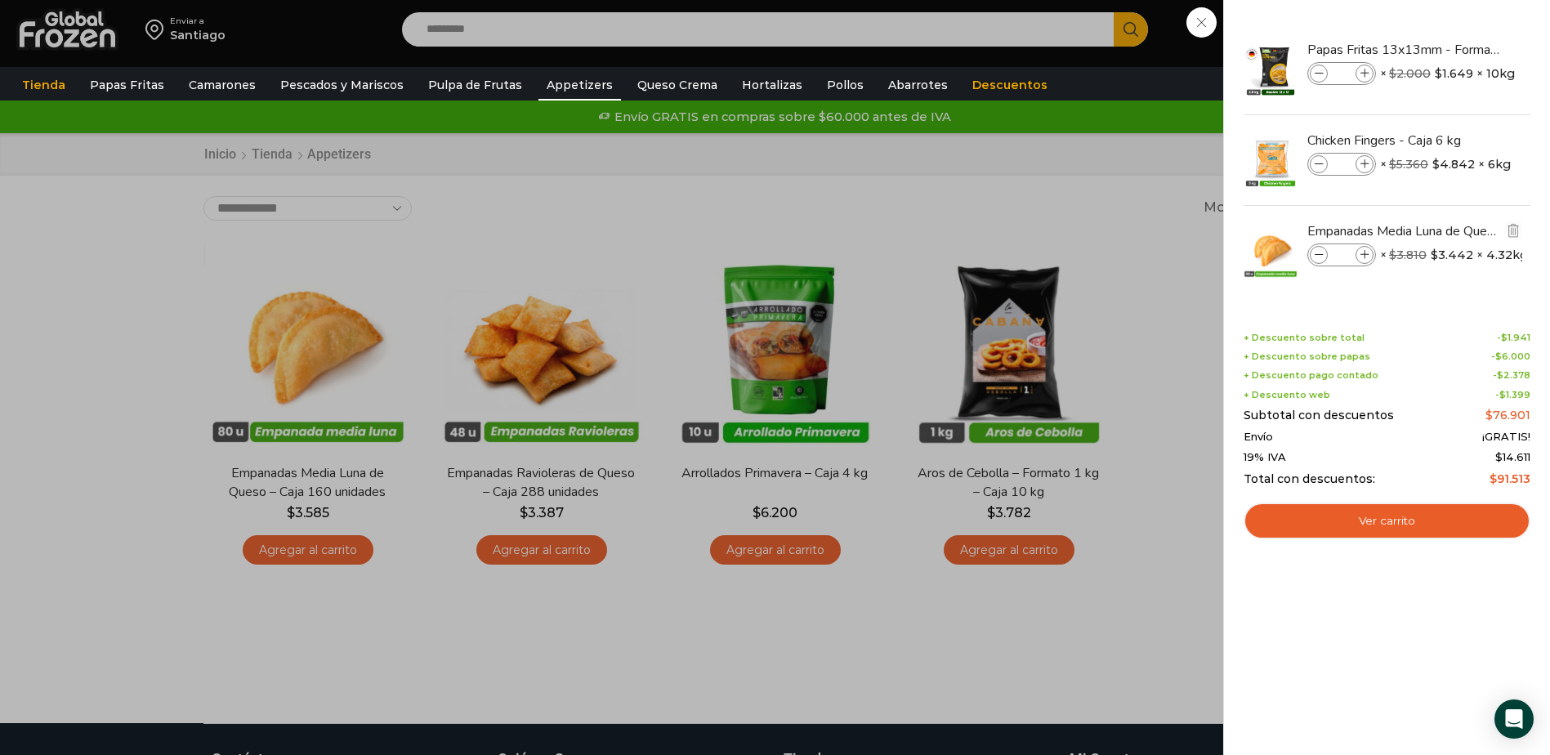
click at [1313, 253] on span at bounding box center [1318, 255] width 18 height 18
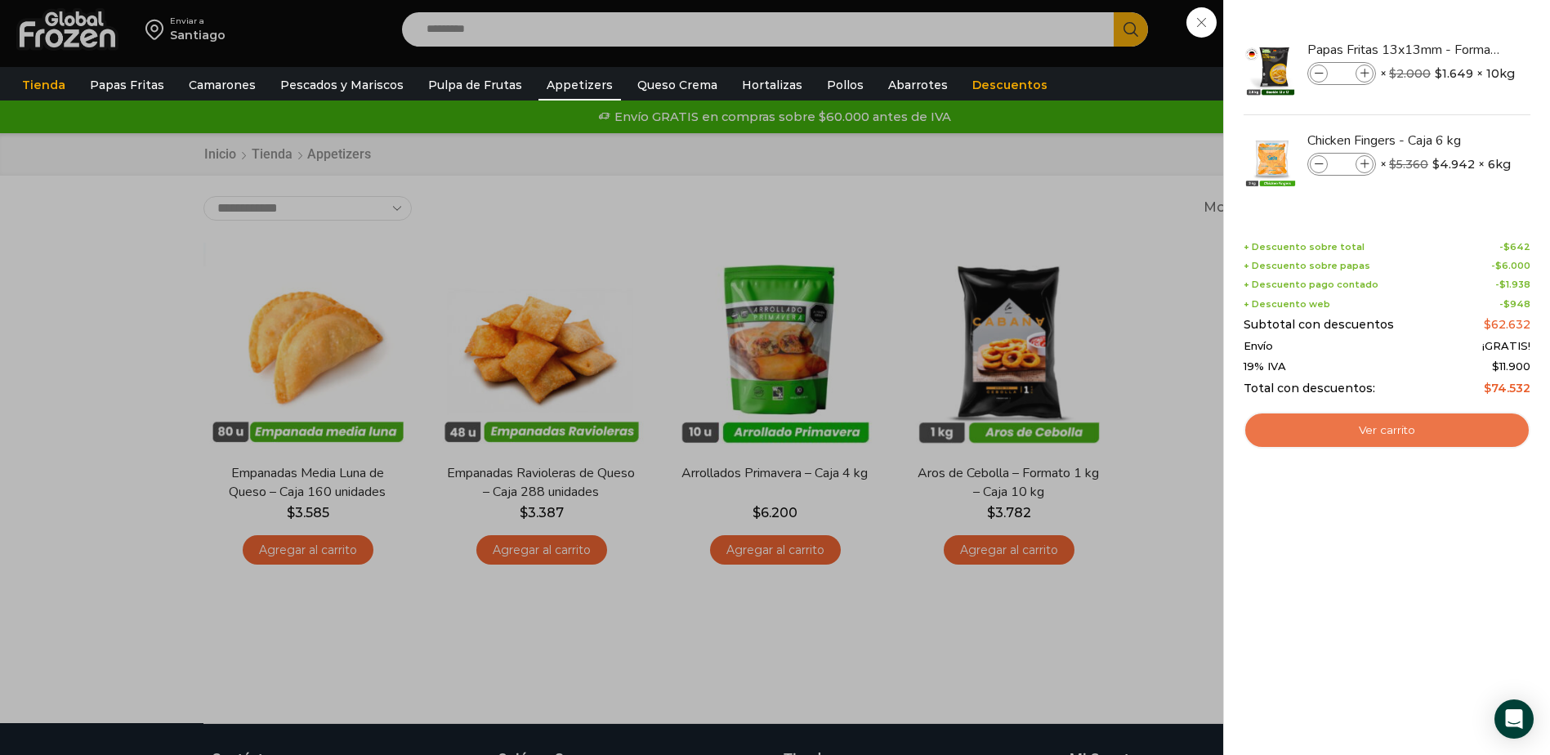
click at [1380, 430] on link "Ver carrito" at bounding box center [1386, 431] width 287 height 38
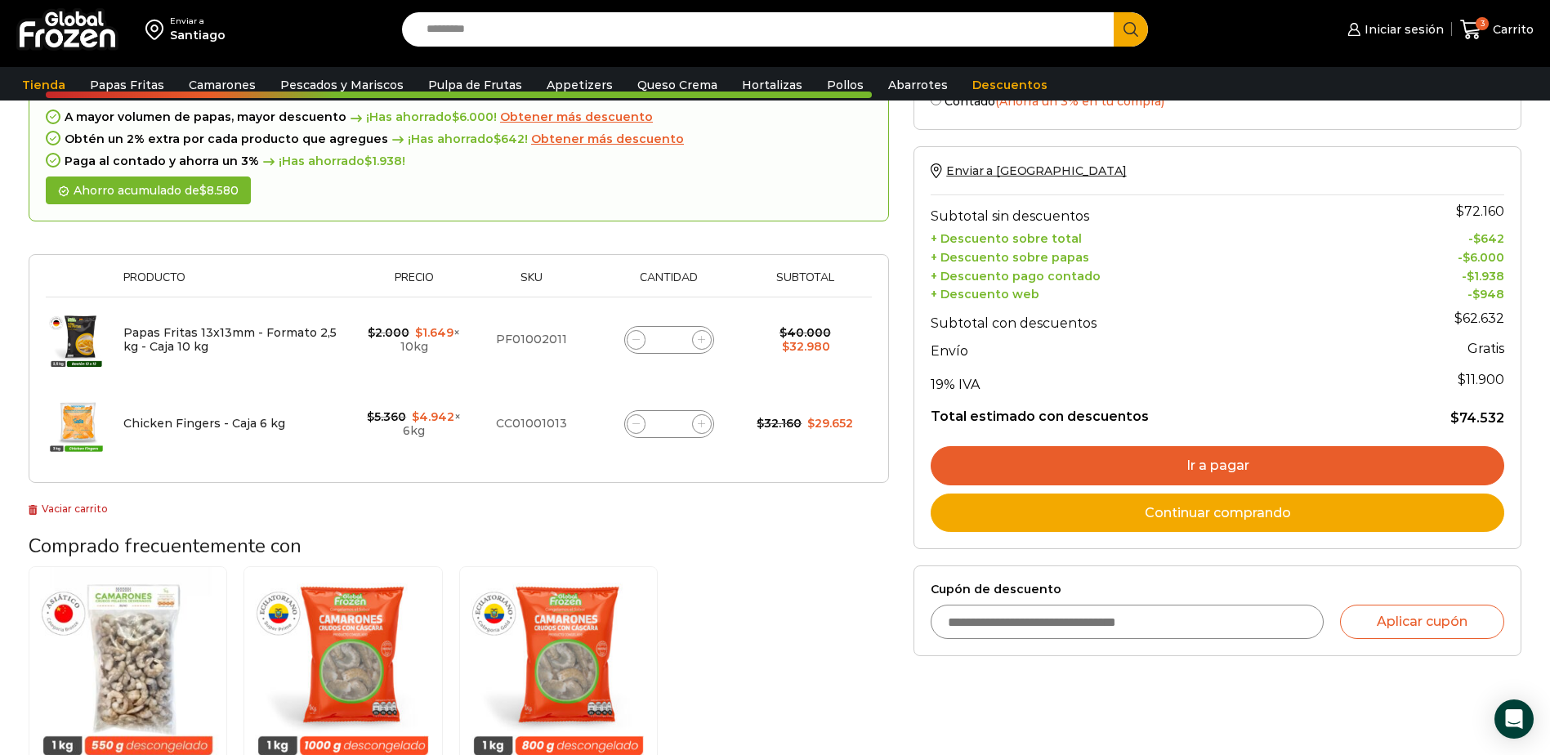
scroll to position [82, 0]
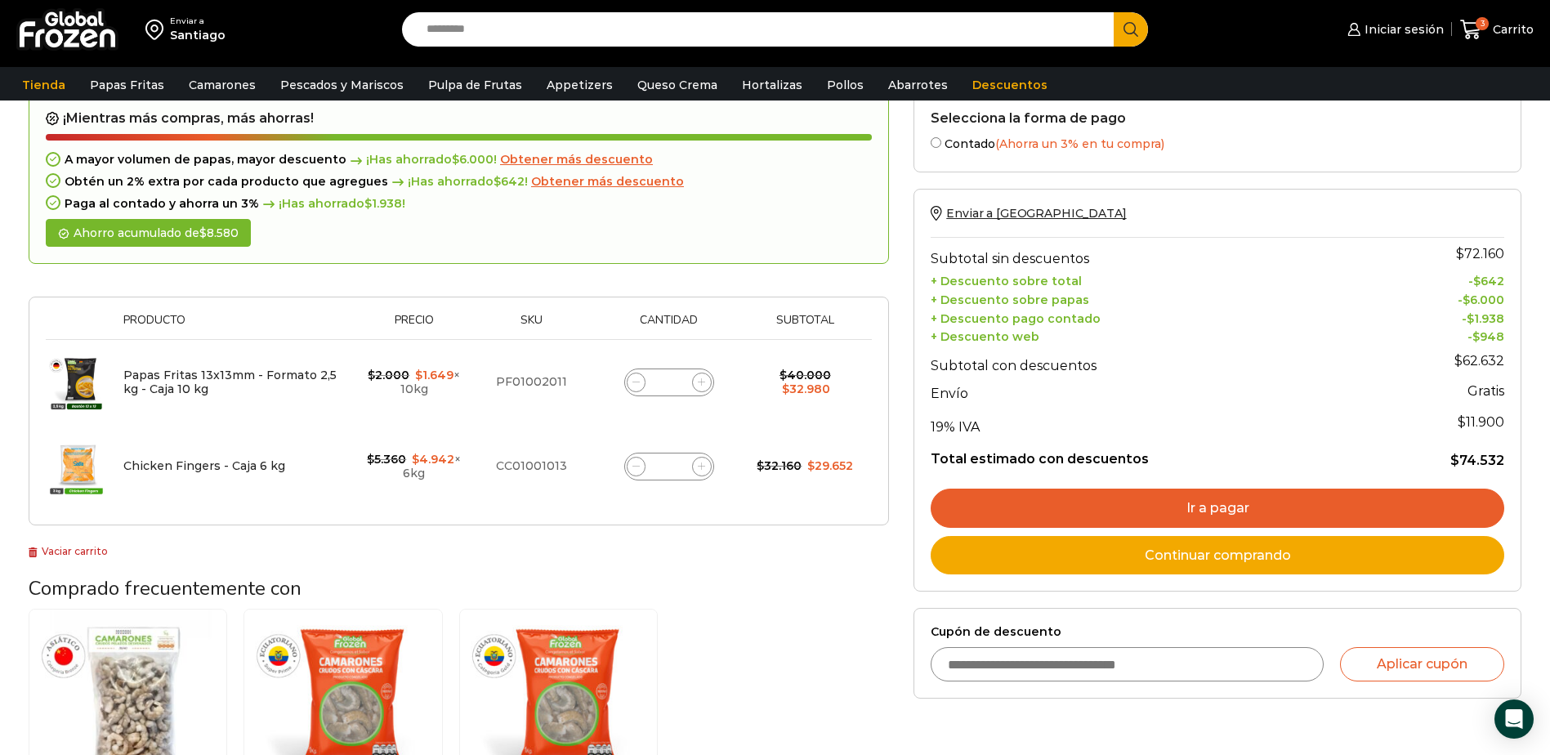
click at [1222, 513] on link "Ir a pagar" at bounding box center [1216, 507] width 573 height 39
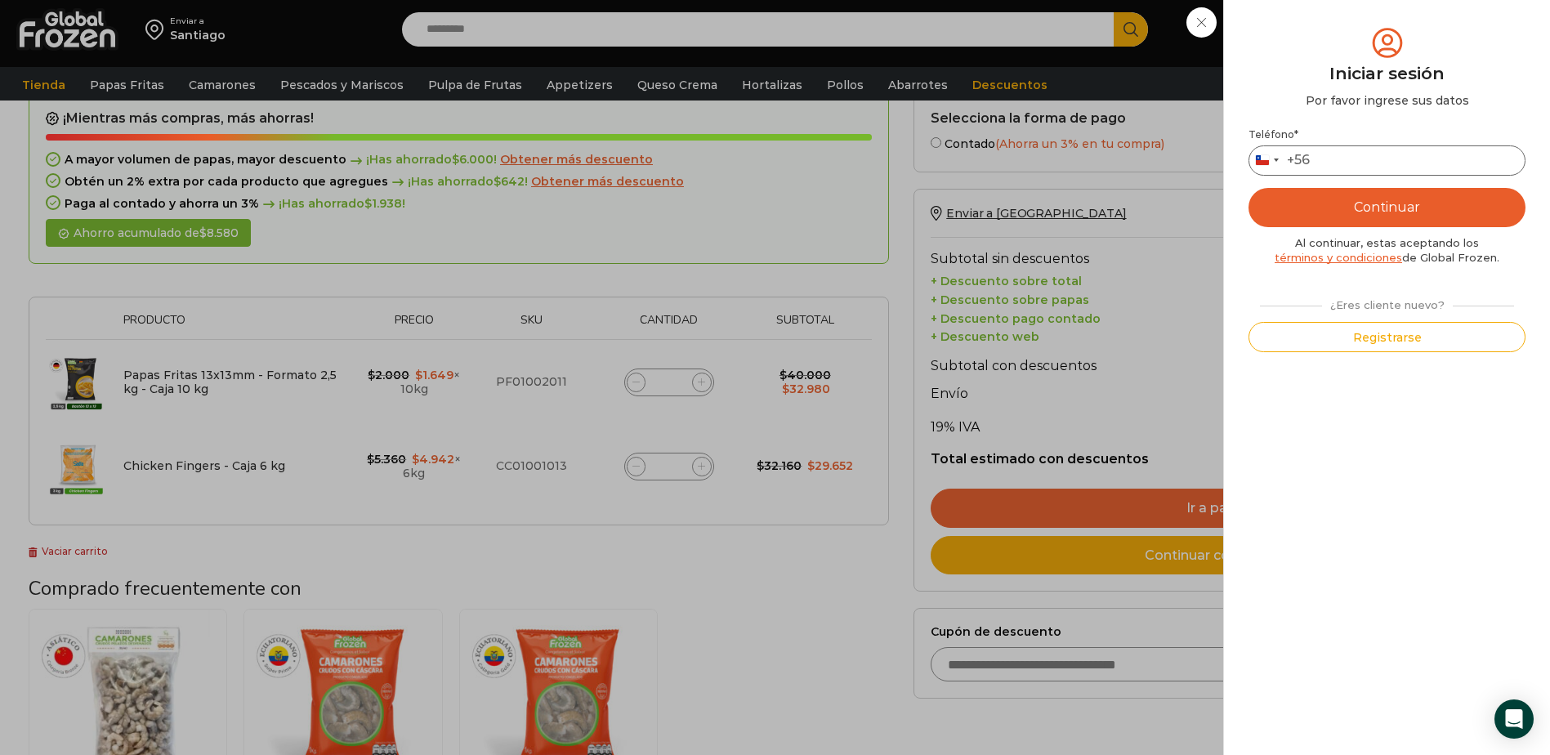
drag, startPoint x: 1322, startPoint y: 146, endPoint x: 1322, endPoint y: 158, distance: 11.5
click at [1322, 149] on input "Teléfono *" at bounding box center [1386, 160] width 277 height 30
type input "*********"
click at [1394, 212] on button "Continuar" at bounding box center [1386, 207] width 277 height 39
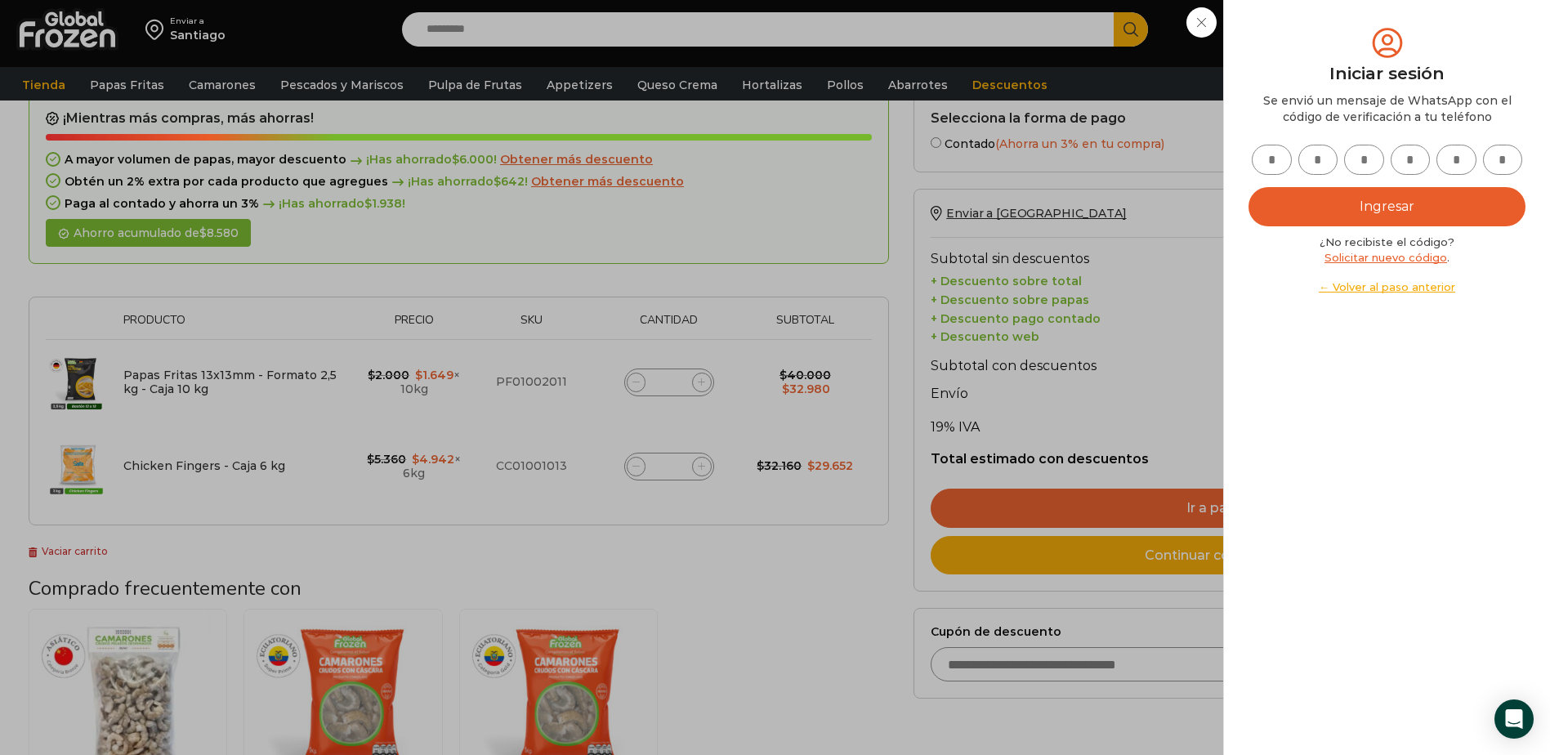
click at [1264, 160] on input "text" at bounding box center [1271, 160] width 40 height 30
type input "*"
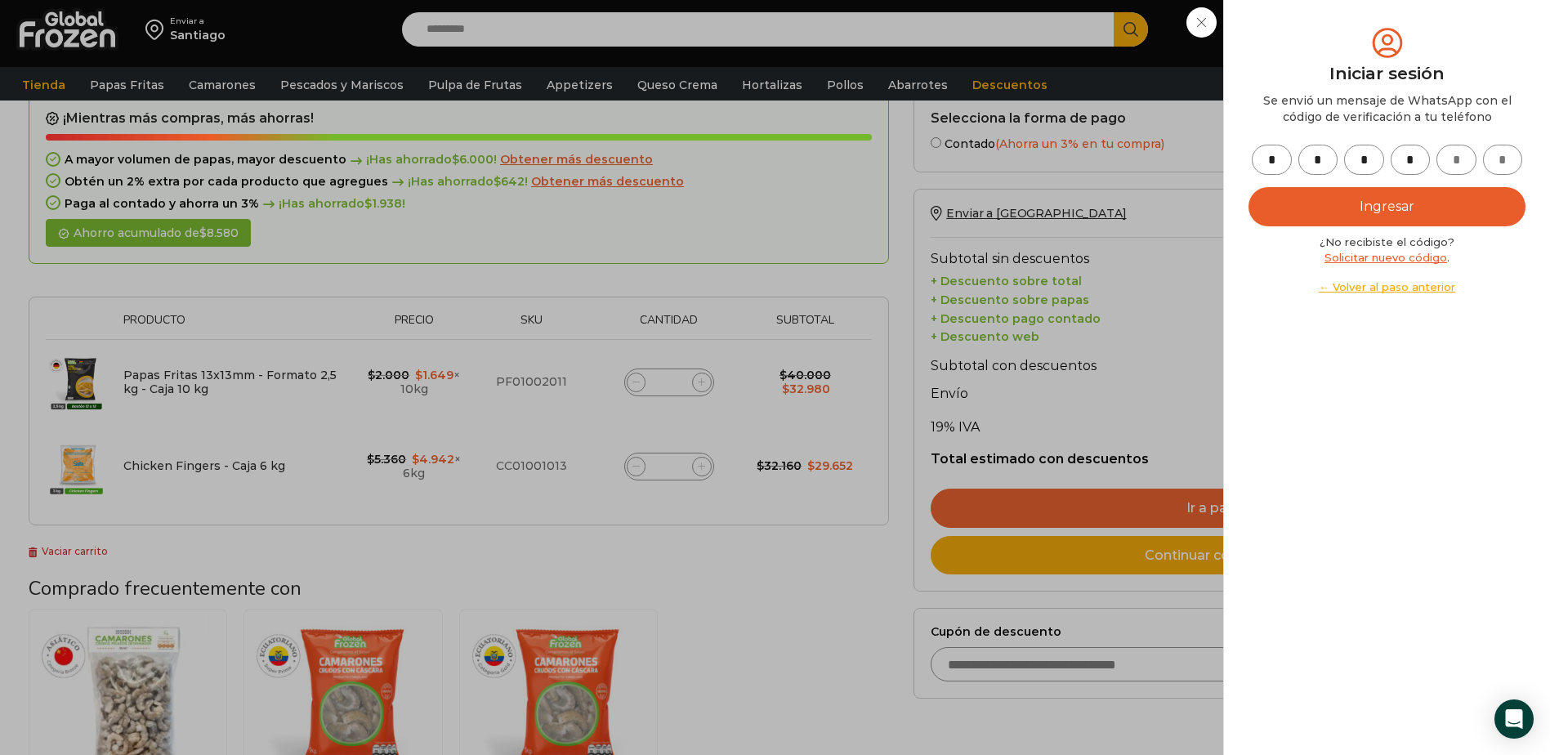
type input "*"
click at [1343, 214] on button "Ingresar" at bounding box center [1386, 206] width 277 height 39
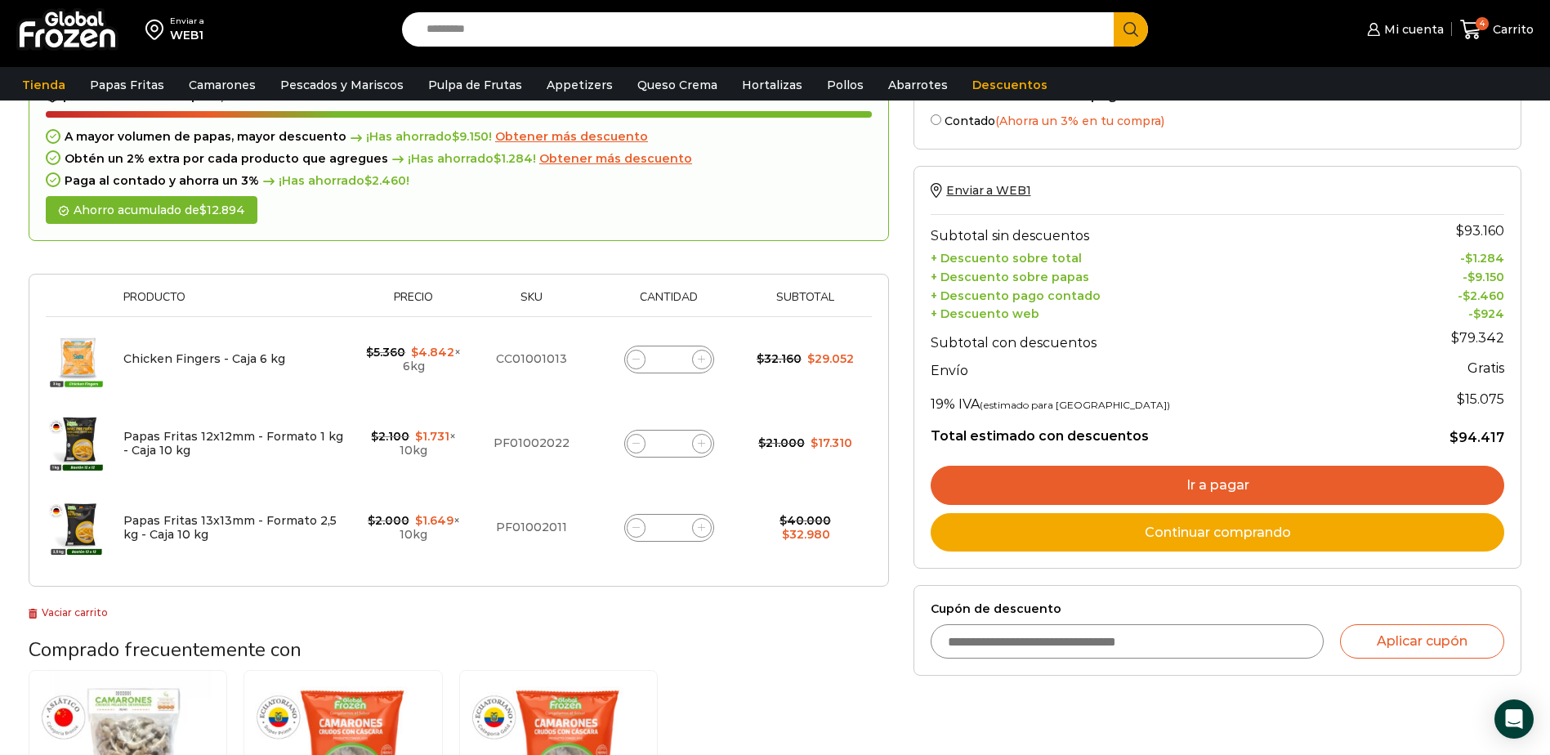
scroll to position [82, 0]
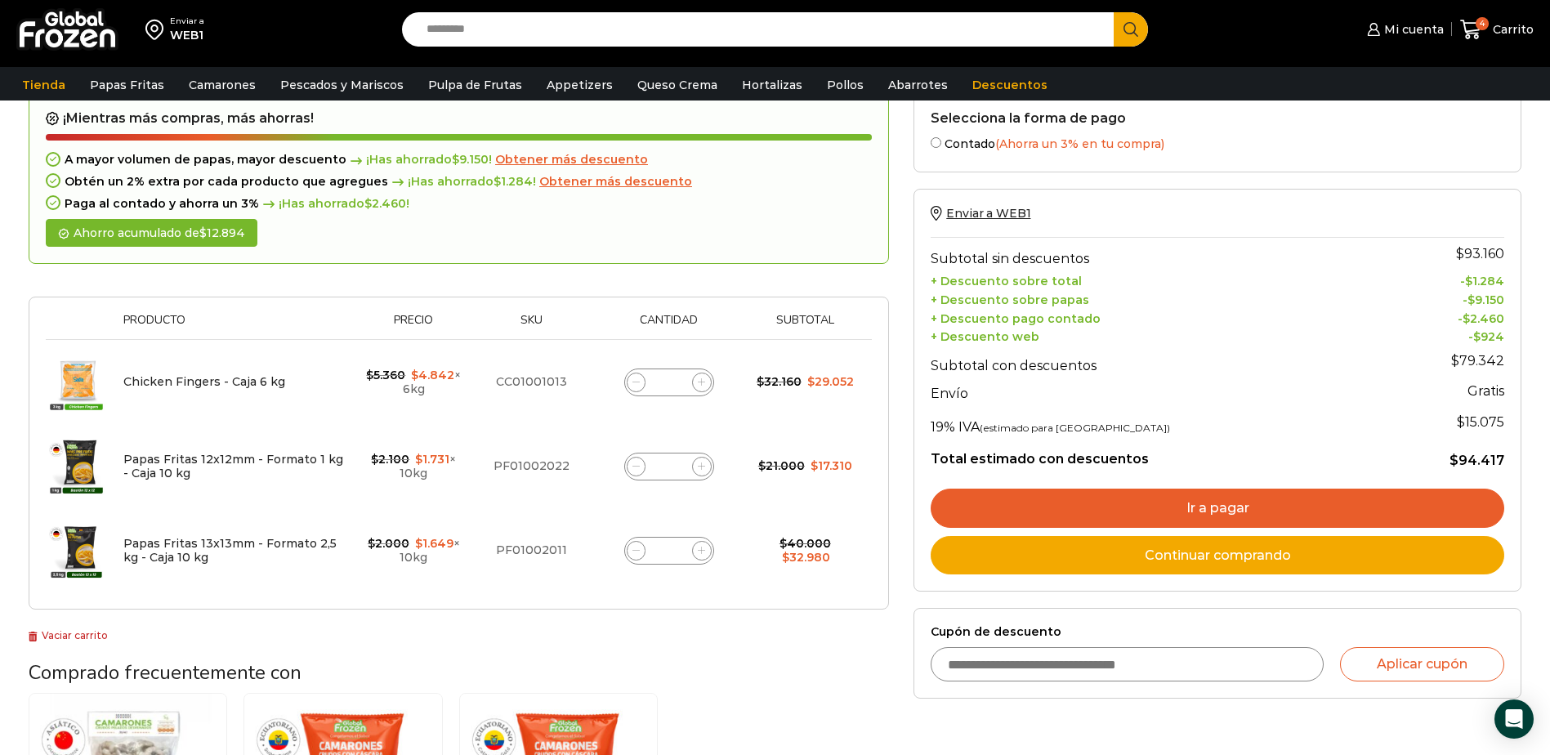
click at [637, 469] on icon at bounding box center [635, 465] width 7 height 7
type input "*"
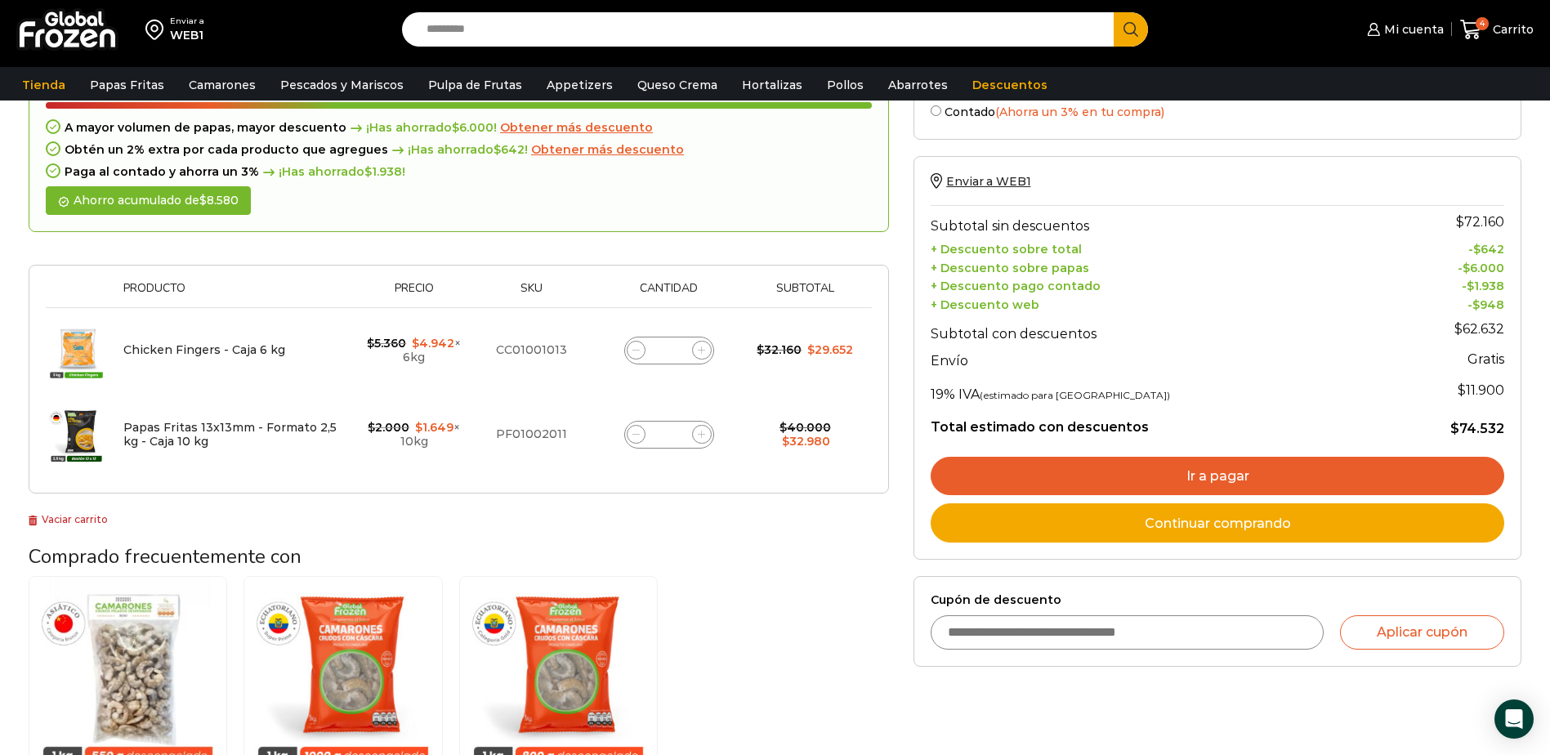
scroll to position [92, 0]
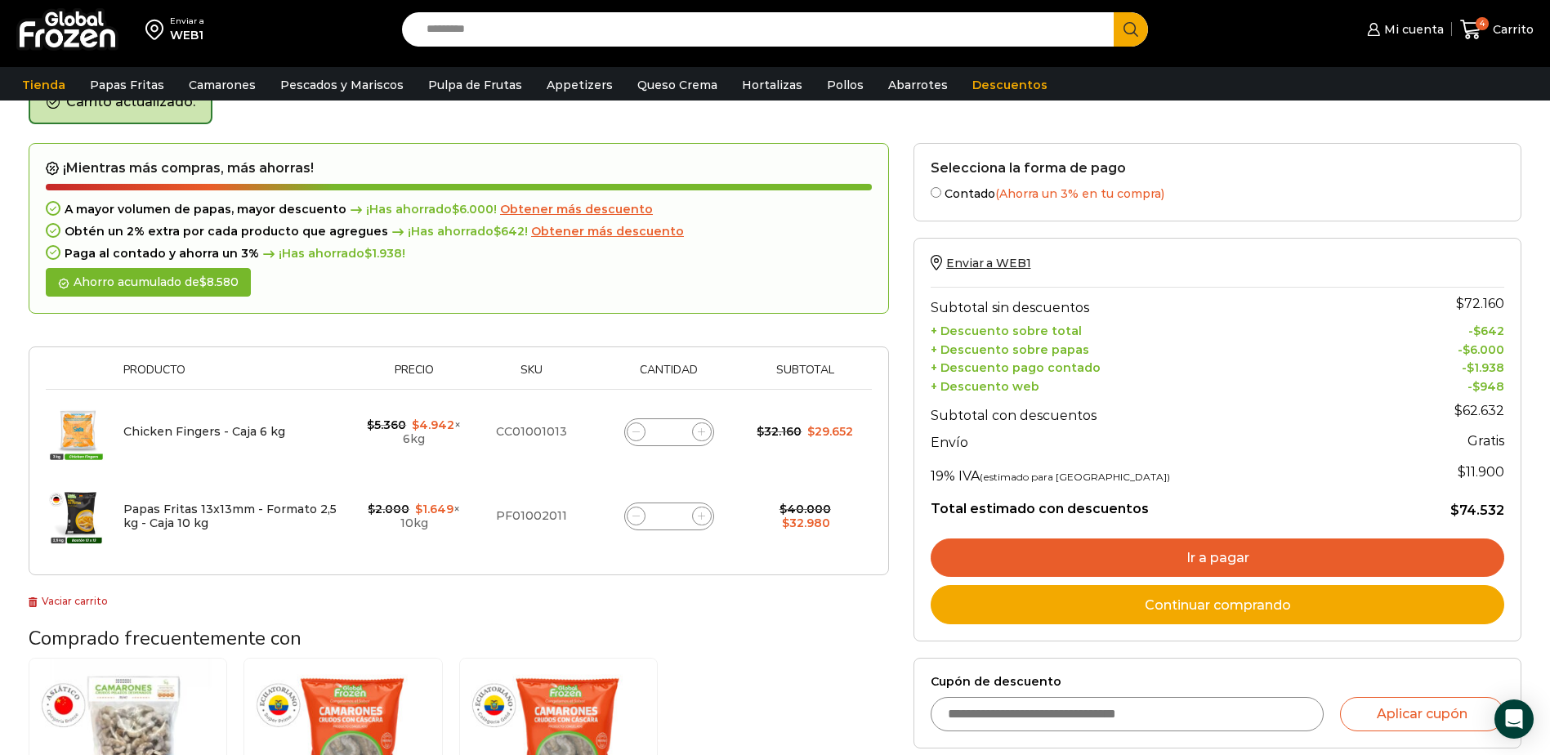
click at [1211, 560] on link "Ir a pagar" at bounding box center [1216, 557] width 573 height 39
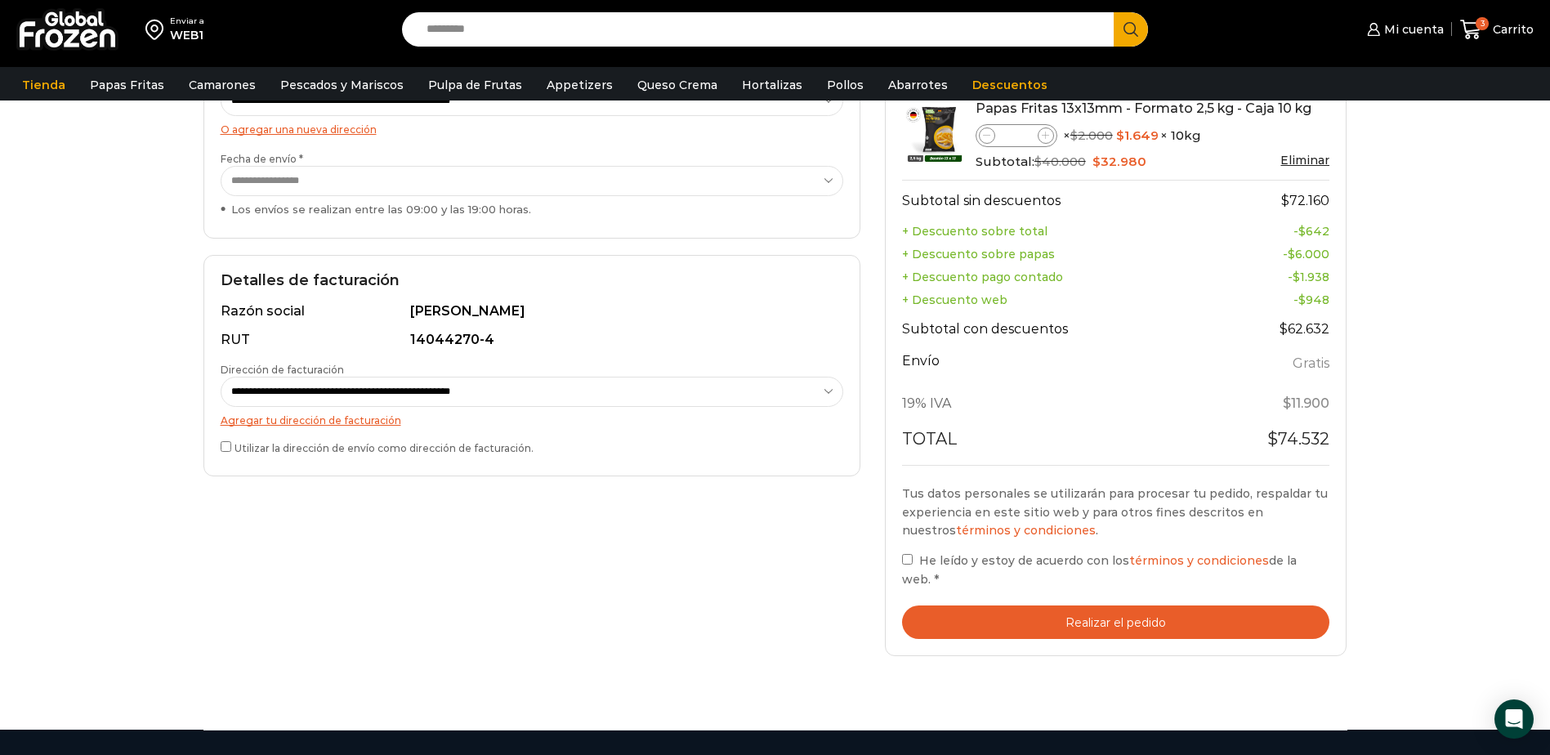
scroll to position [327, 0]
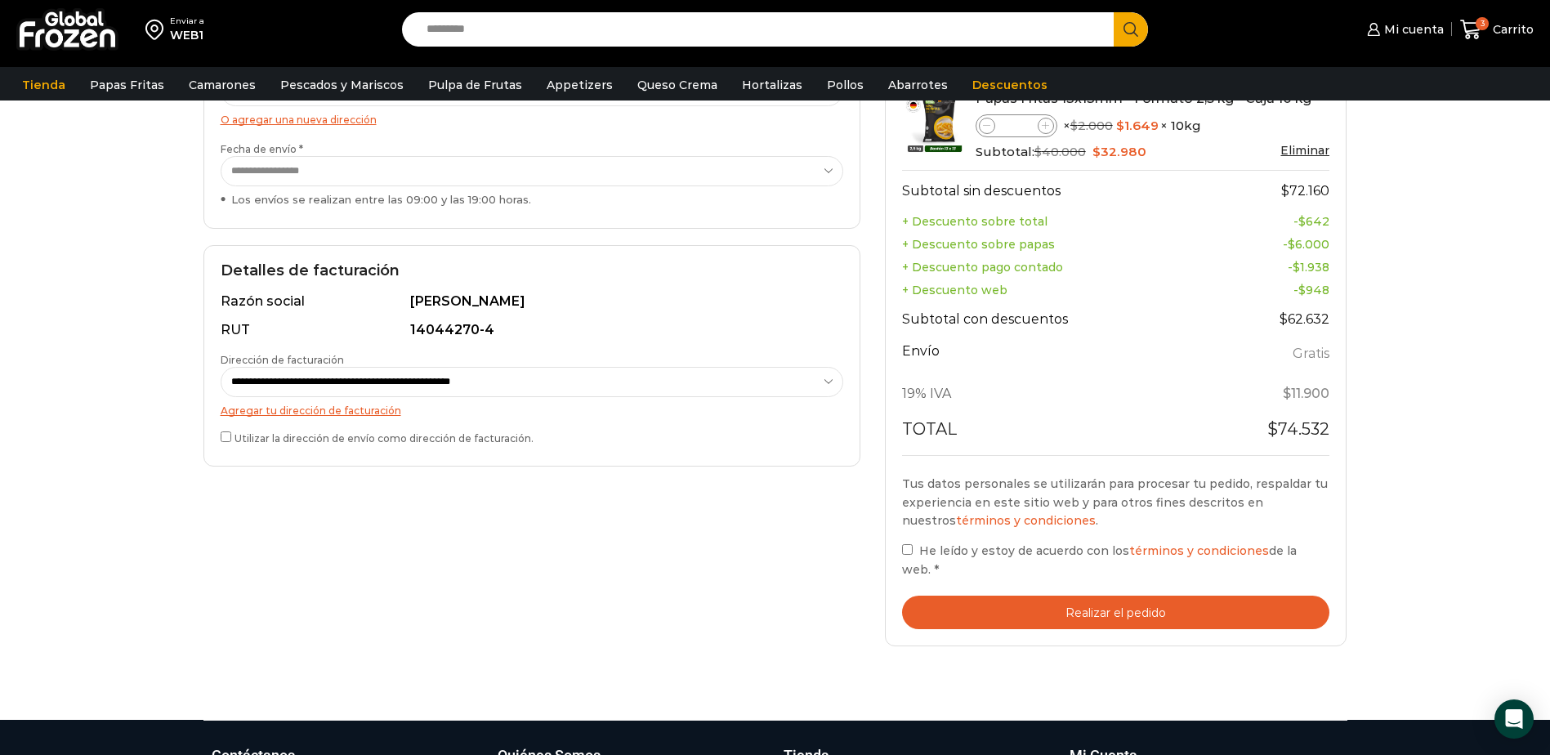
click at [1071, 606] on button "Realizar el pedido" at bounding box center [1116, 611] width 428 height 33
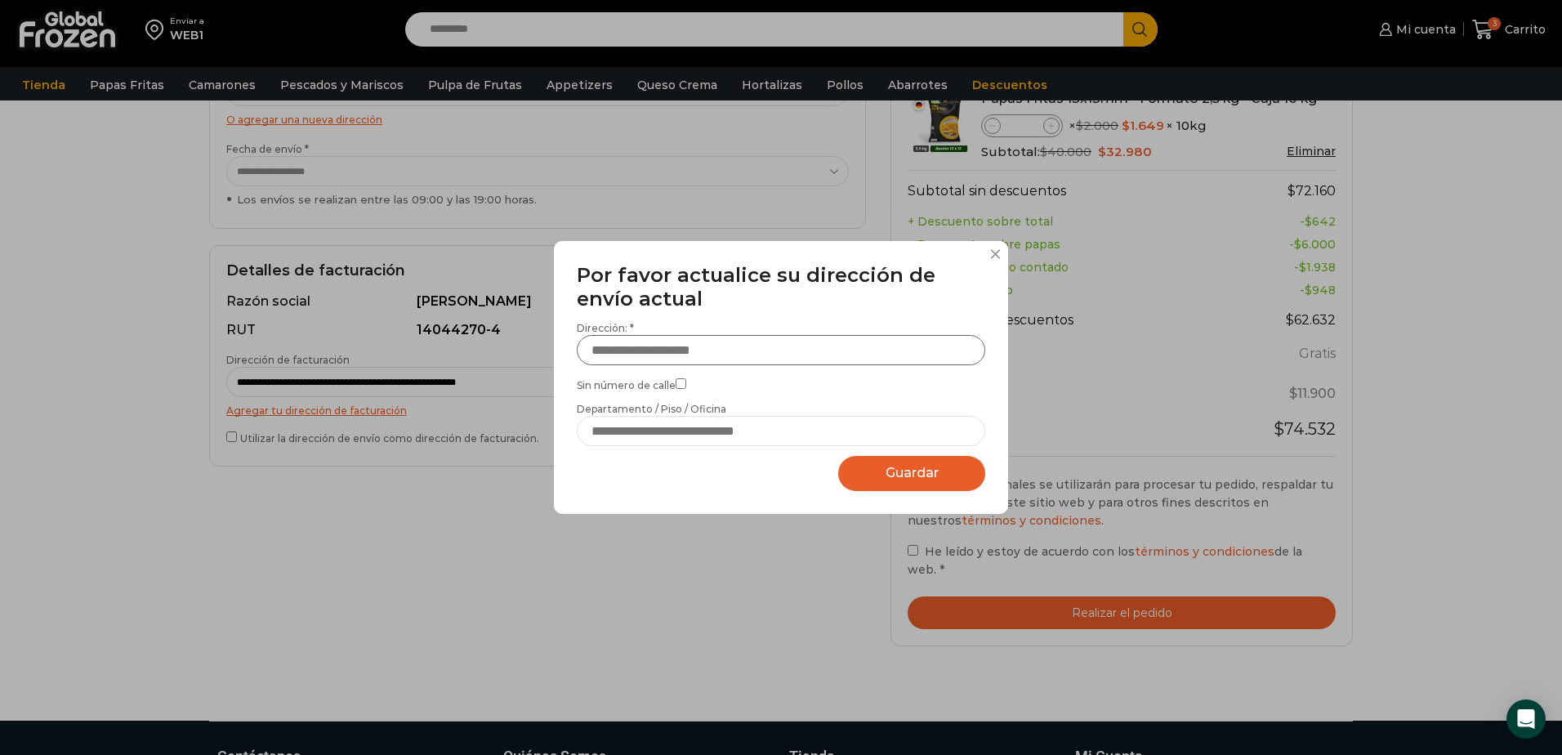
click at [751, 358] on input "Dirección: *" at bounding box center [781, 350] width 408 height 30
type input "**********"
click at [680, 431] on input "Departamento / Piso / Oficina" at bounding box center [781, 431] width 408 height 30
type input "*******"
click at [912, 479] on span "Guardar" at bounding box center [911, 473] width 53 height 16
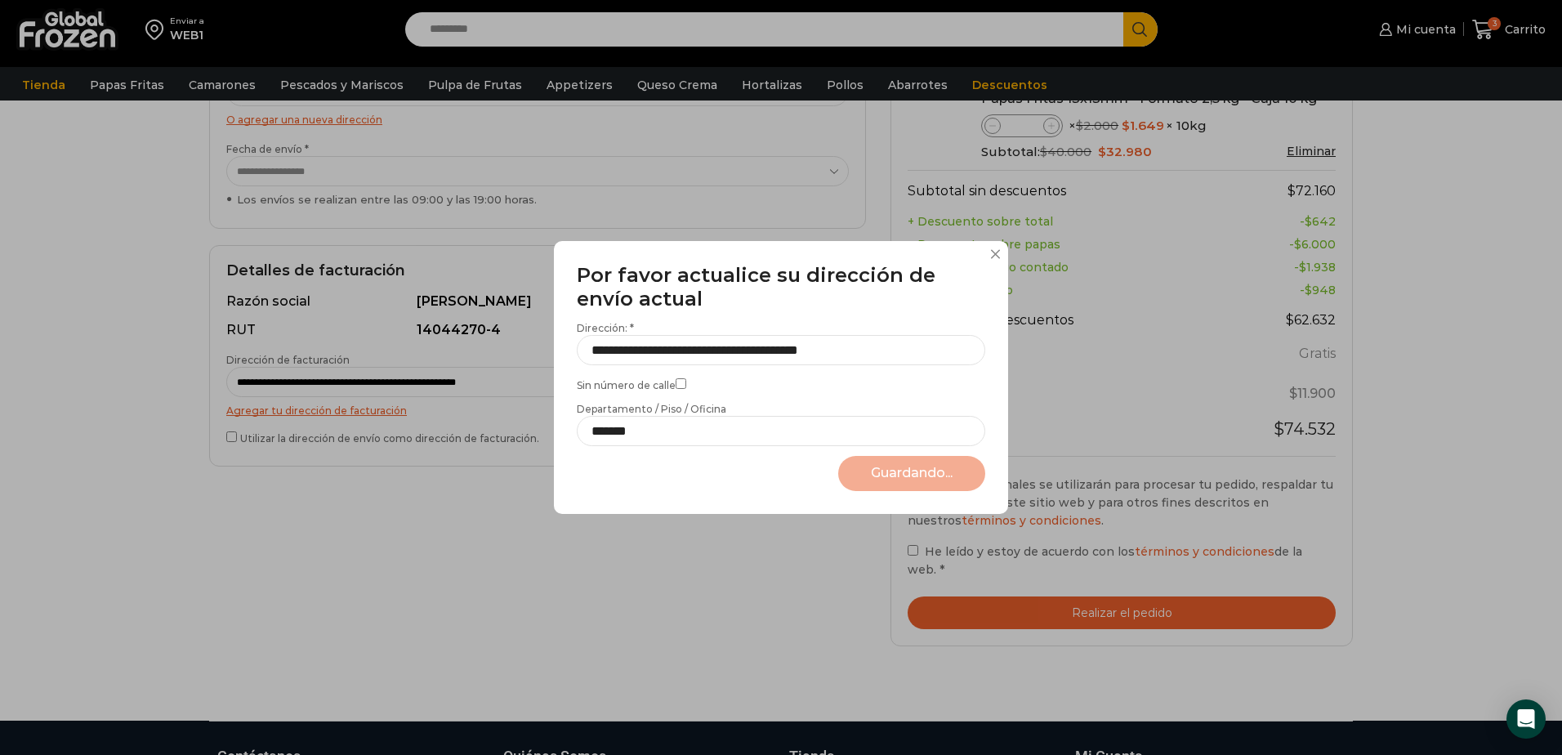
select select "*******"
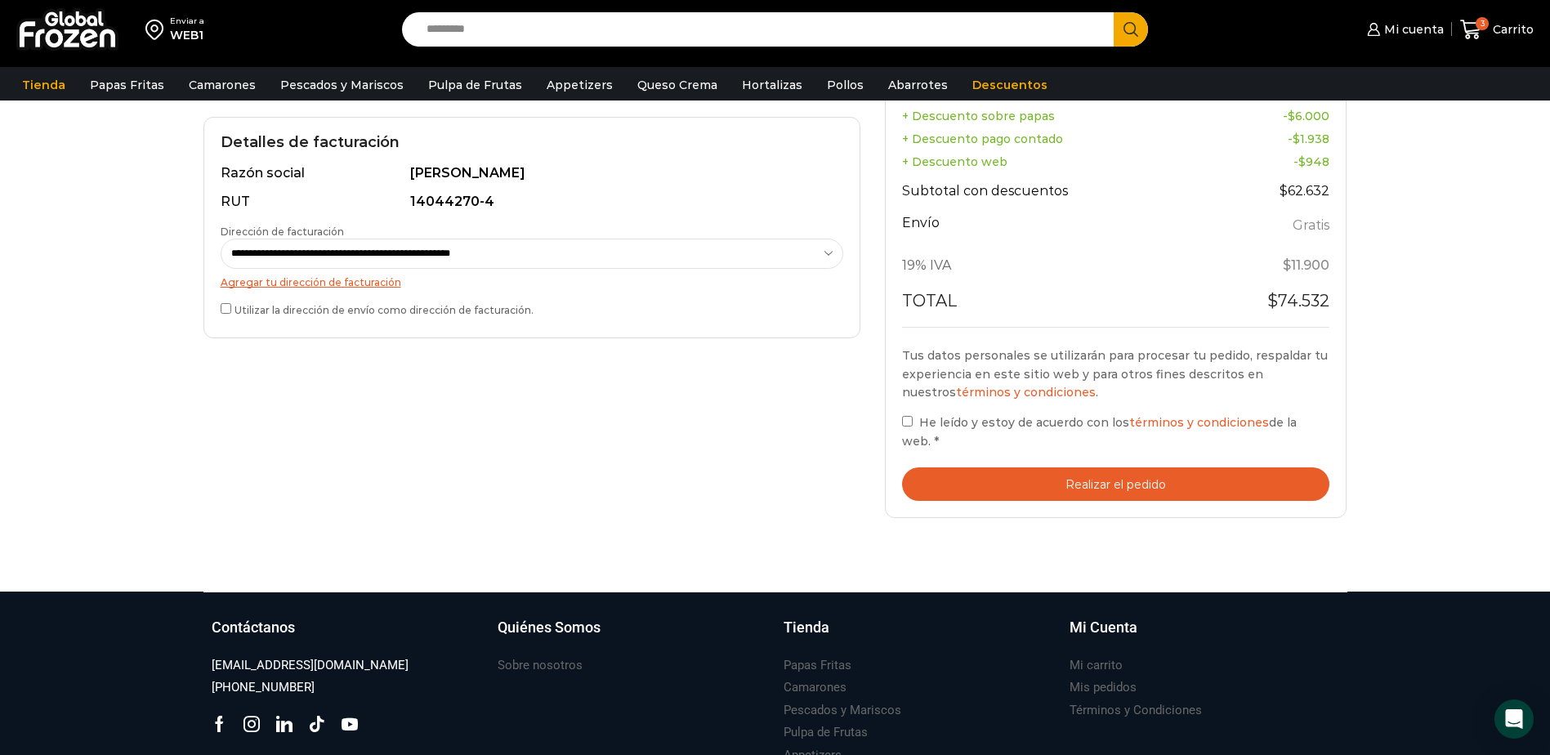
scroll to position [490, 0]
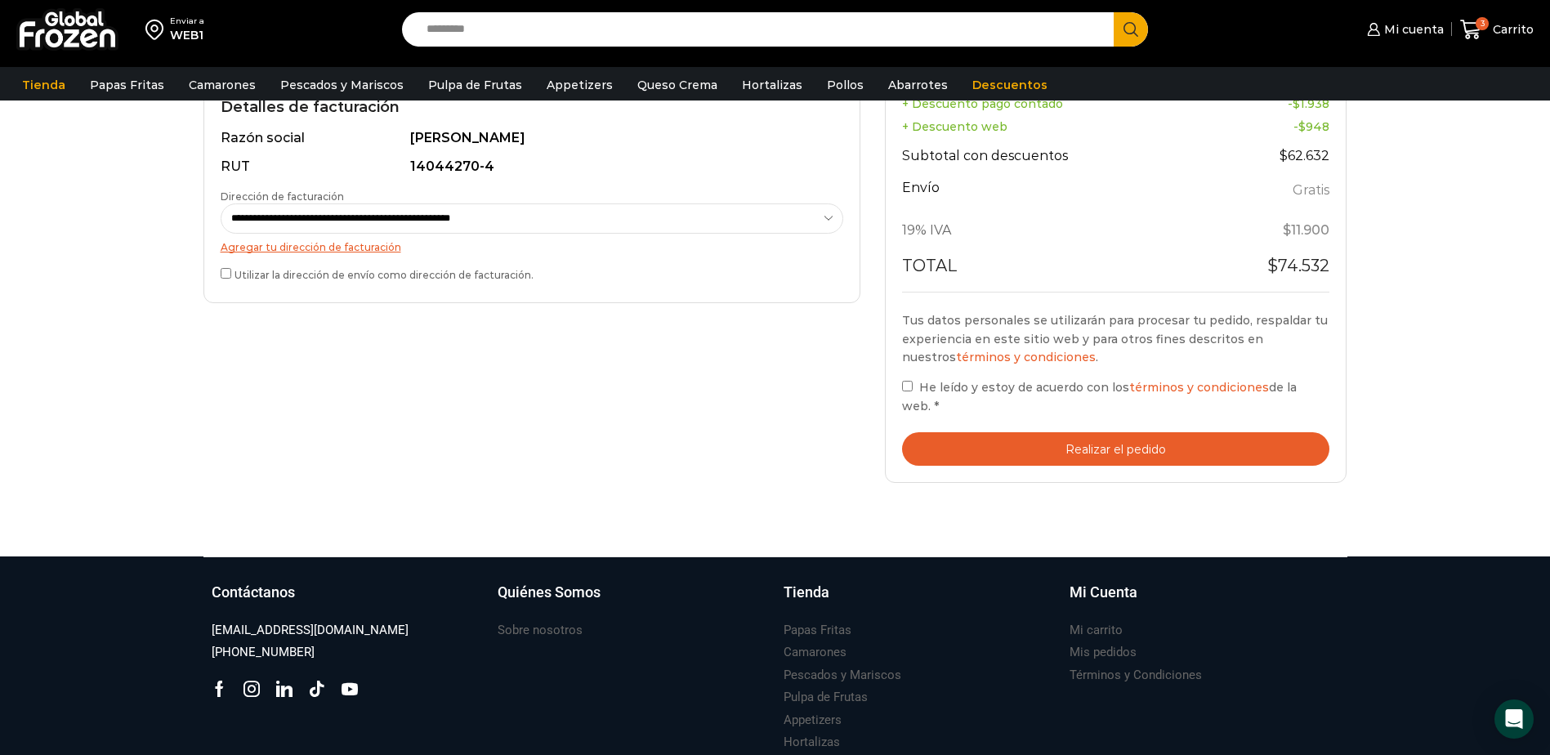
click at [1120, 448] on button "Realizar el pedido" at bounding box center [1116, 448] width 428 height 33
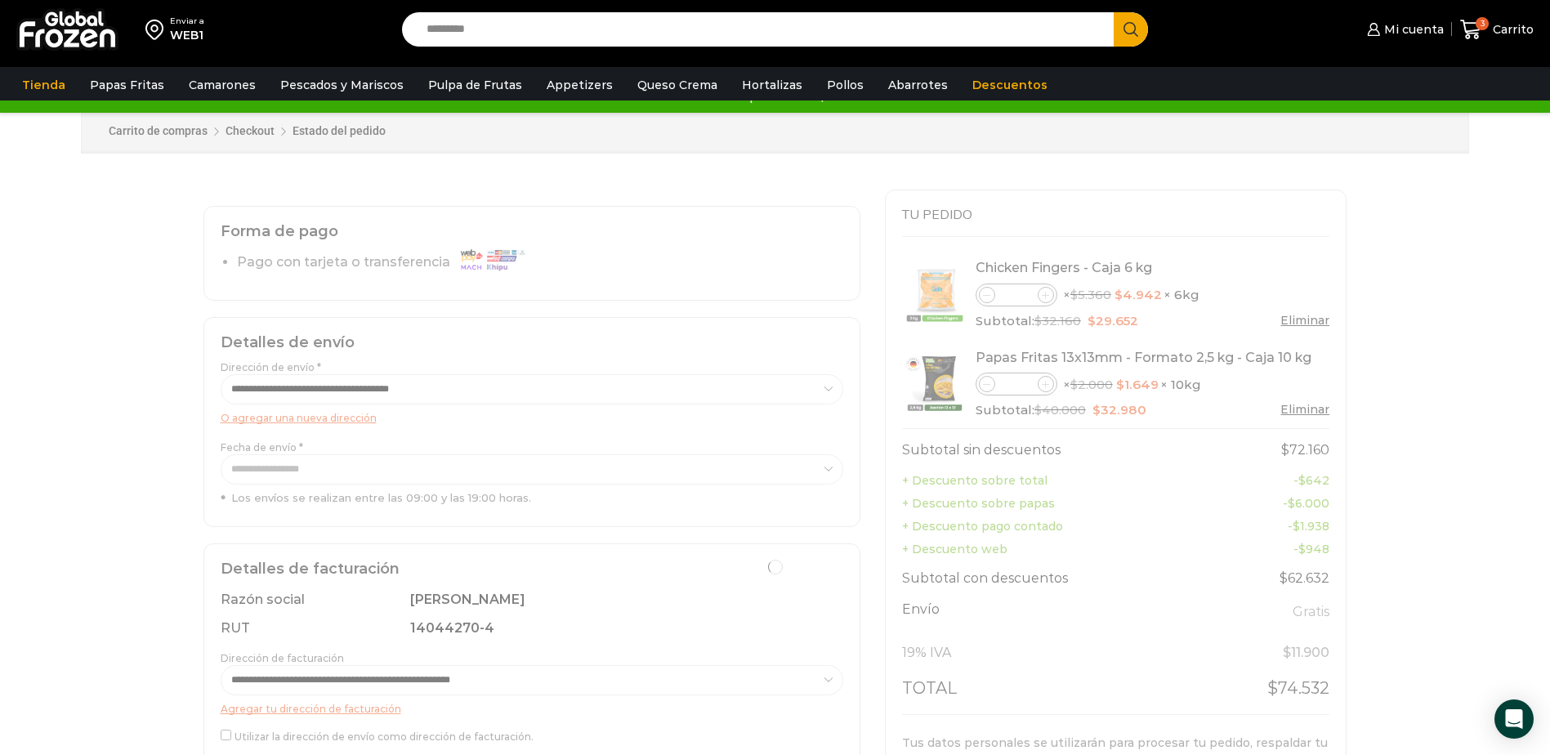
scroll to position [0, 0]
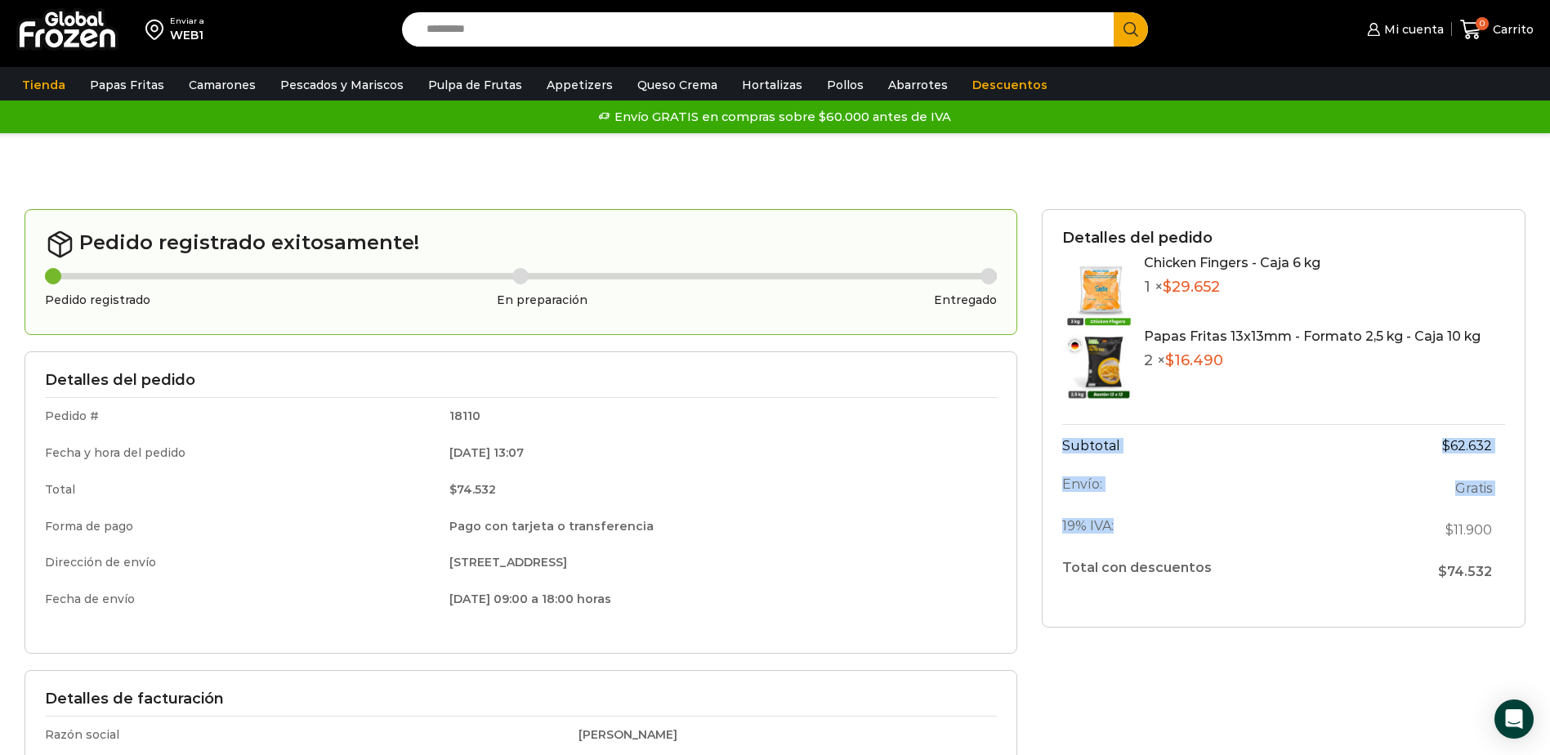
drag, startPoint x: 1512, startPoint y: 568, endPoint x: 1184, endPoint y: 532, distance: 329.5
click at [1195, 533] on div "Detalles del pedido Chicken Fingers - Caja 6 kg 1 × $ 29.652 Papas Fritas 13x13…" at bounding box center [1283, 418] width 484 height 419
click at [580, 83] on link "Appetizers" at bounding box center [579, 84] width 83 height 31
click at [459, 85] on link "Pulpa de Frutas" at bounding box center [475, 84] width 110 height 31
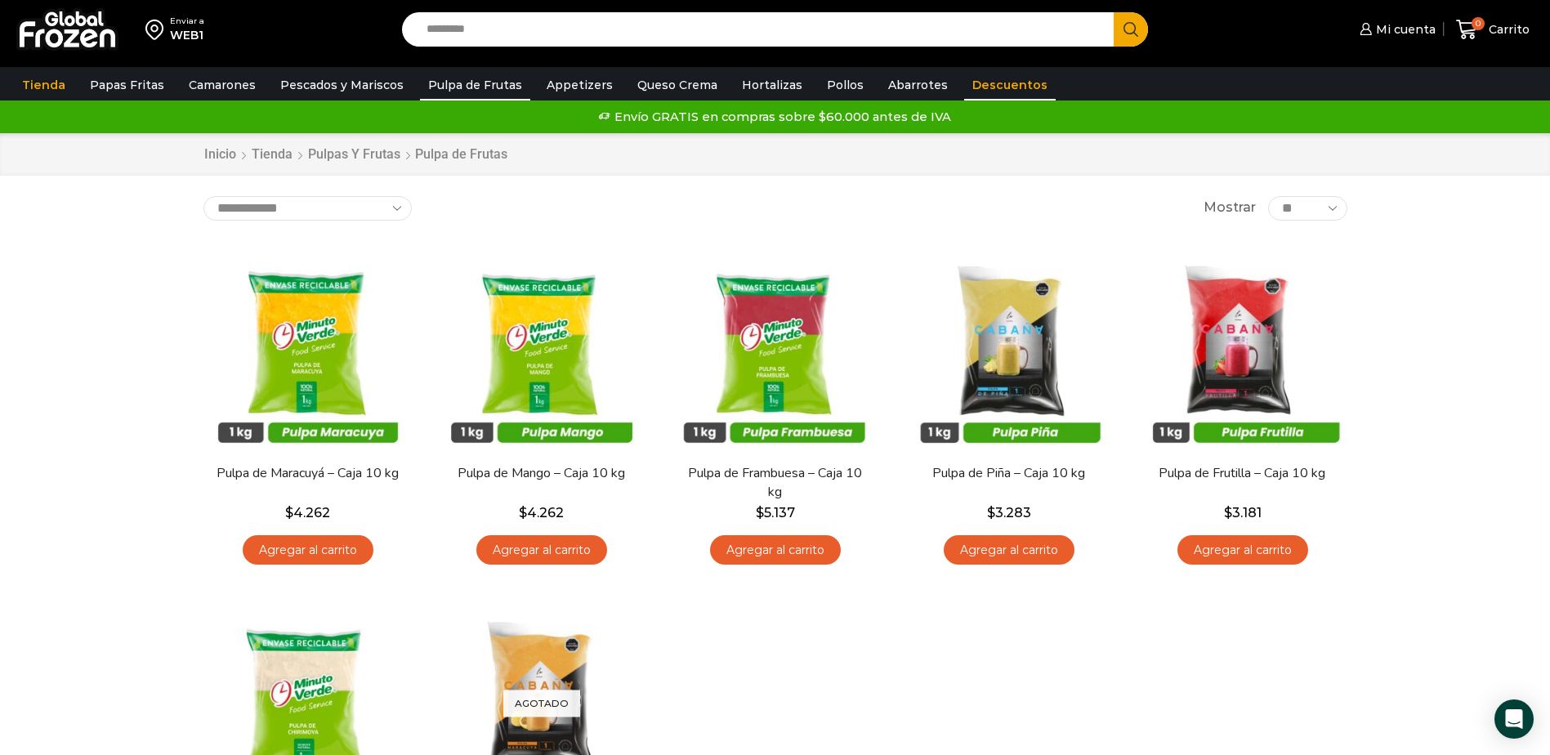
click at [970, 85] on link "Descuentos" at bounding box center [1009, 84] width 91 height 31
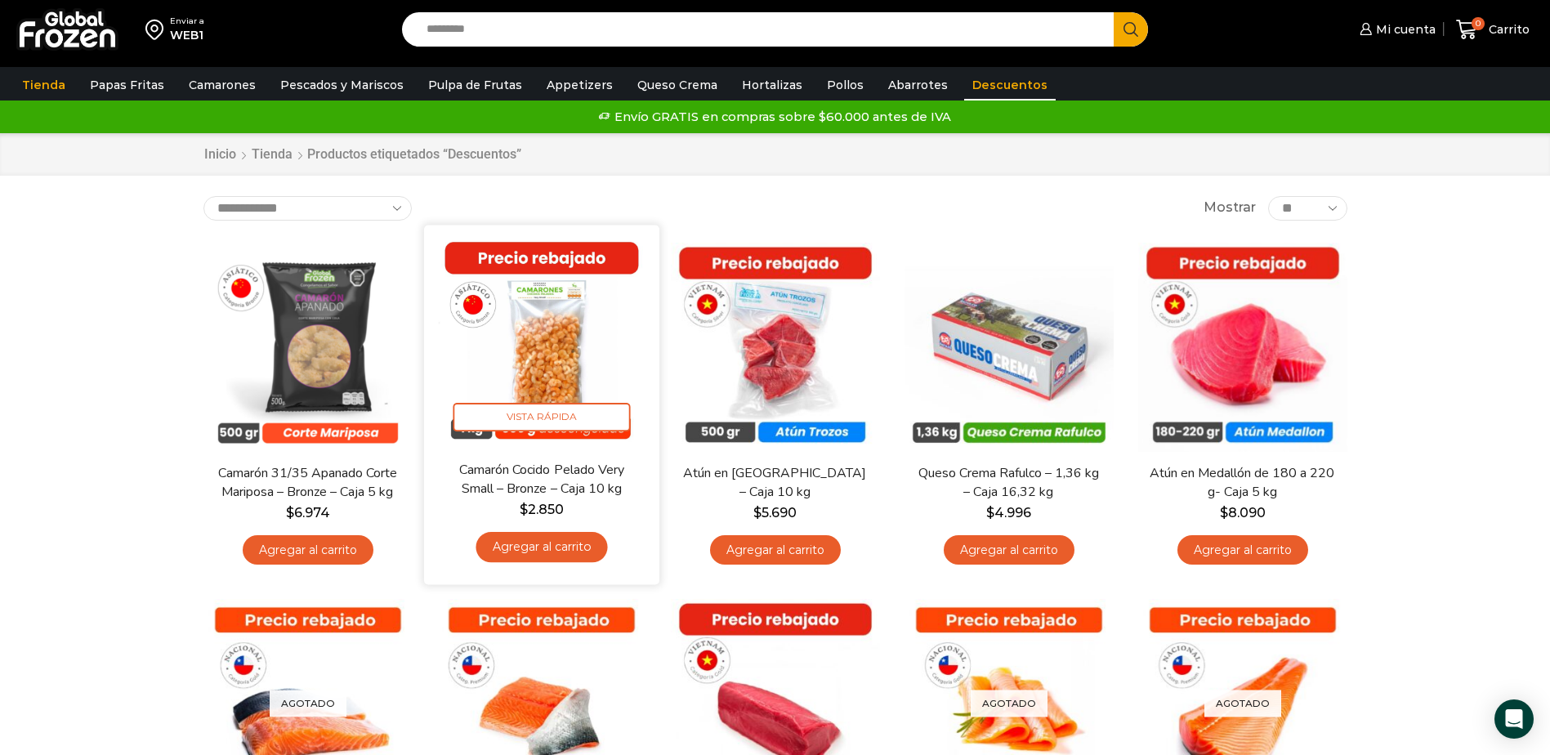
click at [544, 543] on link "Agregar al carrito" at bounding box center [541, 547] width 132 height 30
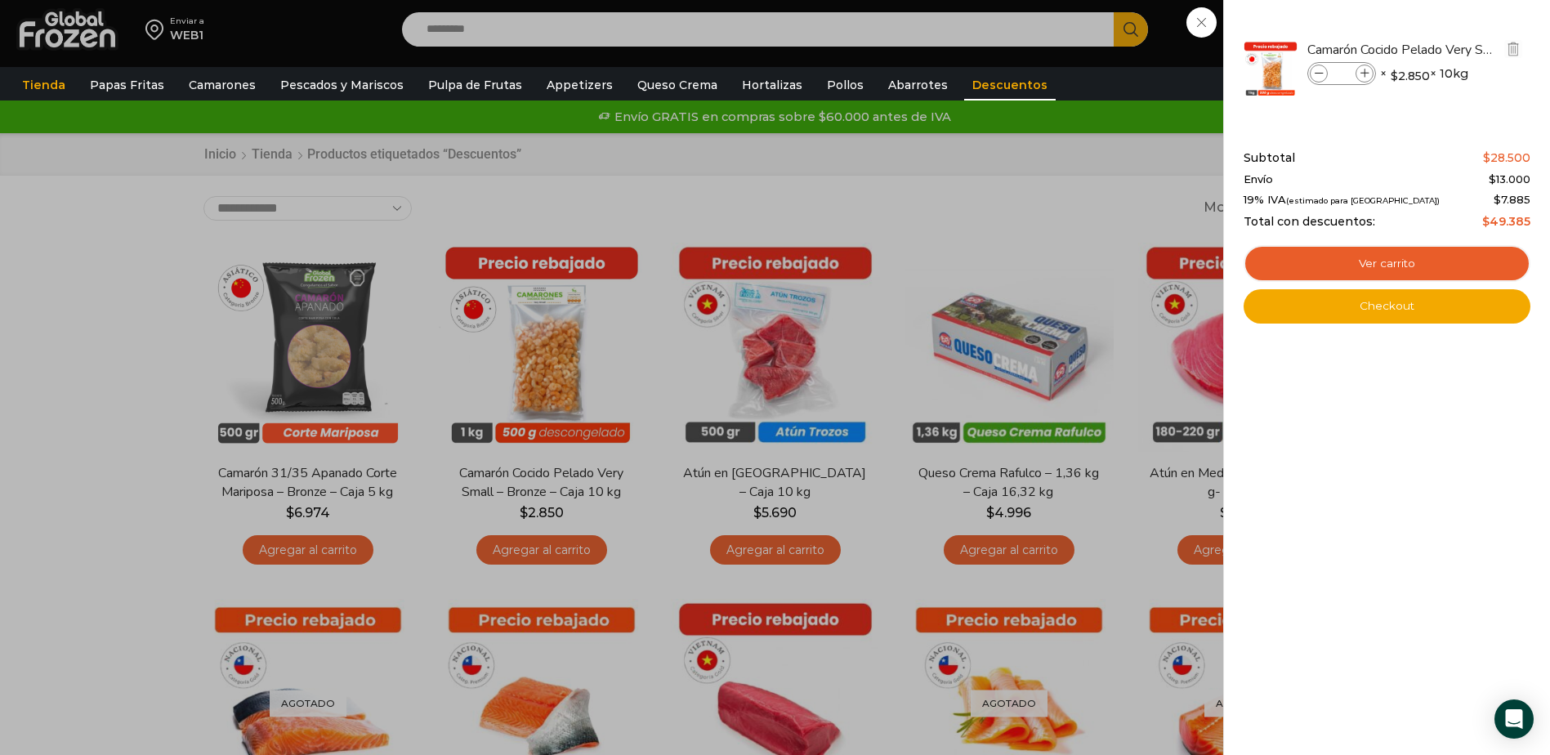
click at [1326, 74] on span at bounding box center [1318, 74] width 18 height 18
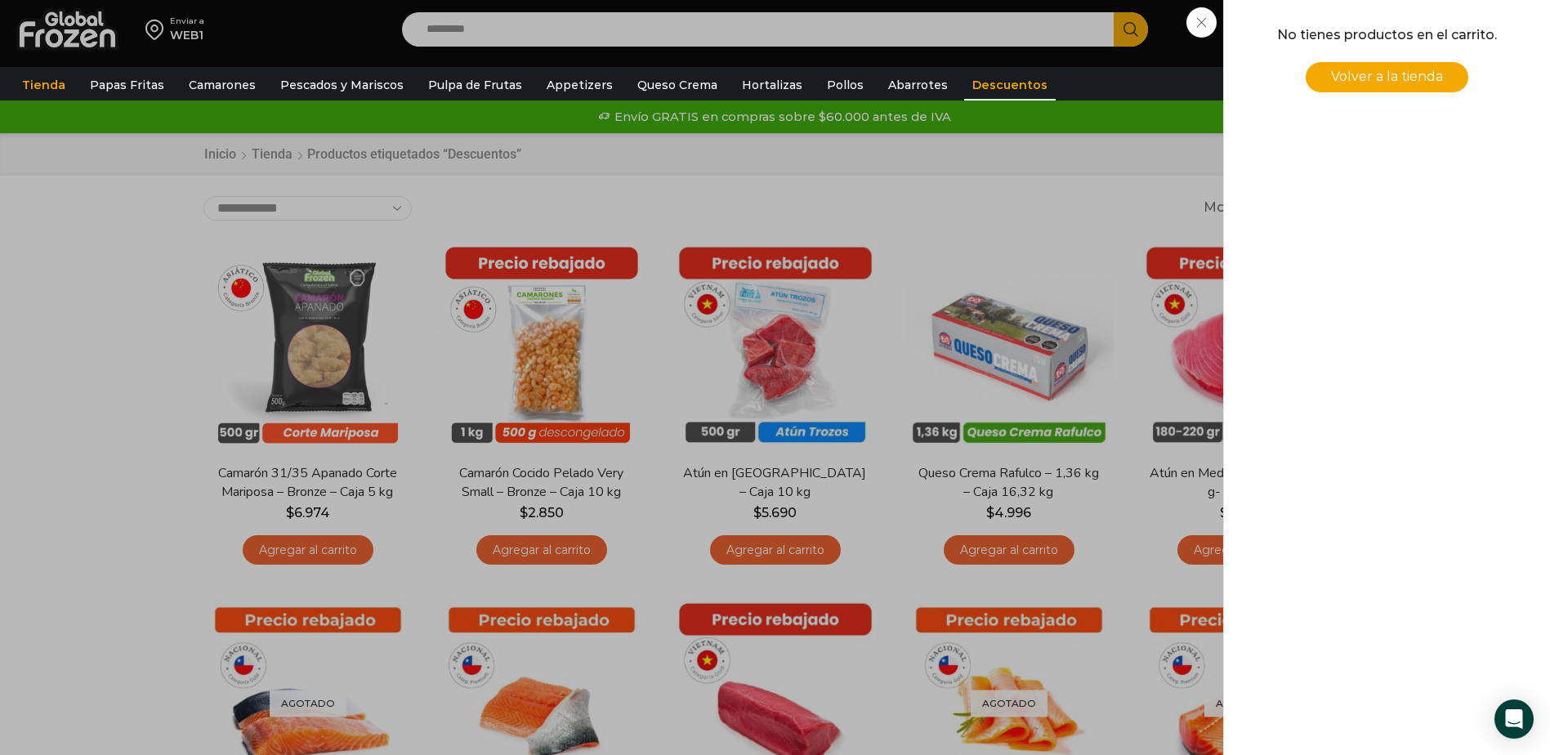
click at [1452, 49] on div "0 [GEOGRAPHIC_DATA] 0 0 Shopping Cart No tienes productos en el carrito. Volver…" at bounding box center [1493, 30] width 82 height 38
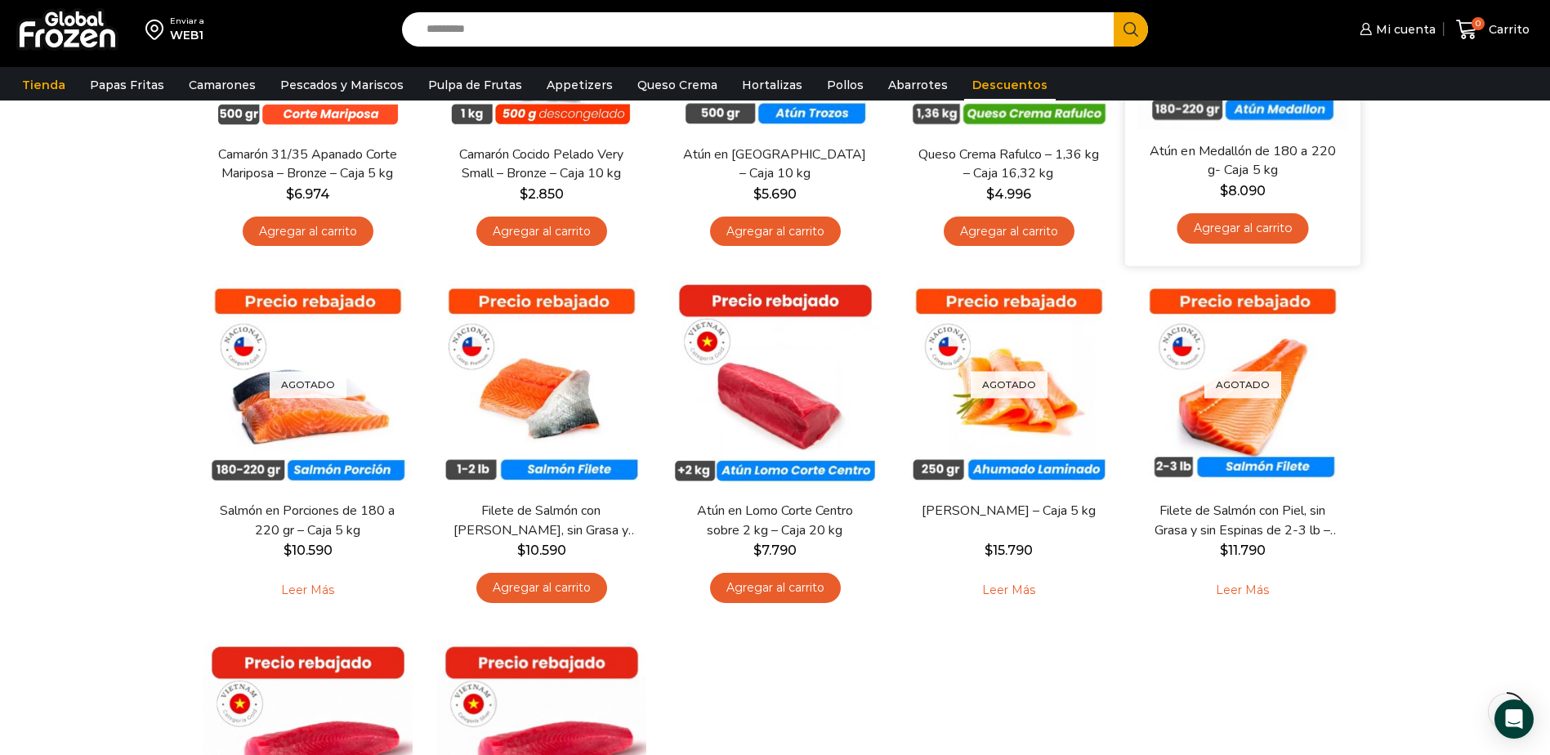
scroll to position [653, 0]
